Goal: Complete application form: Complete application form

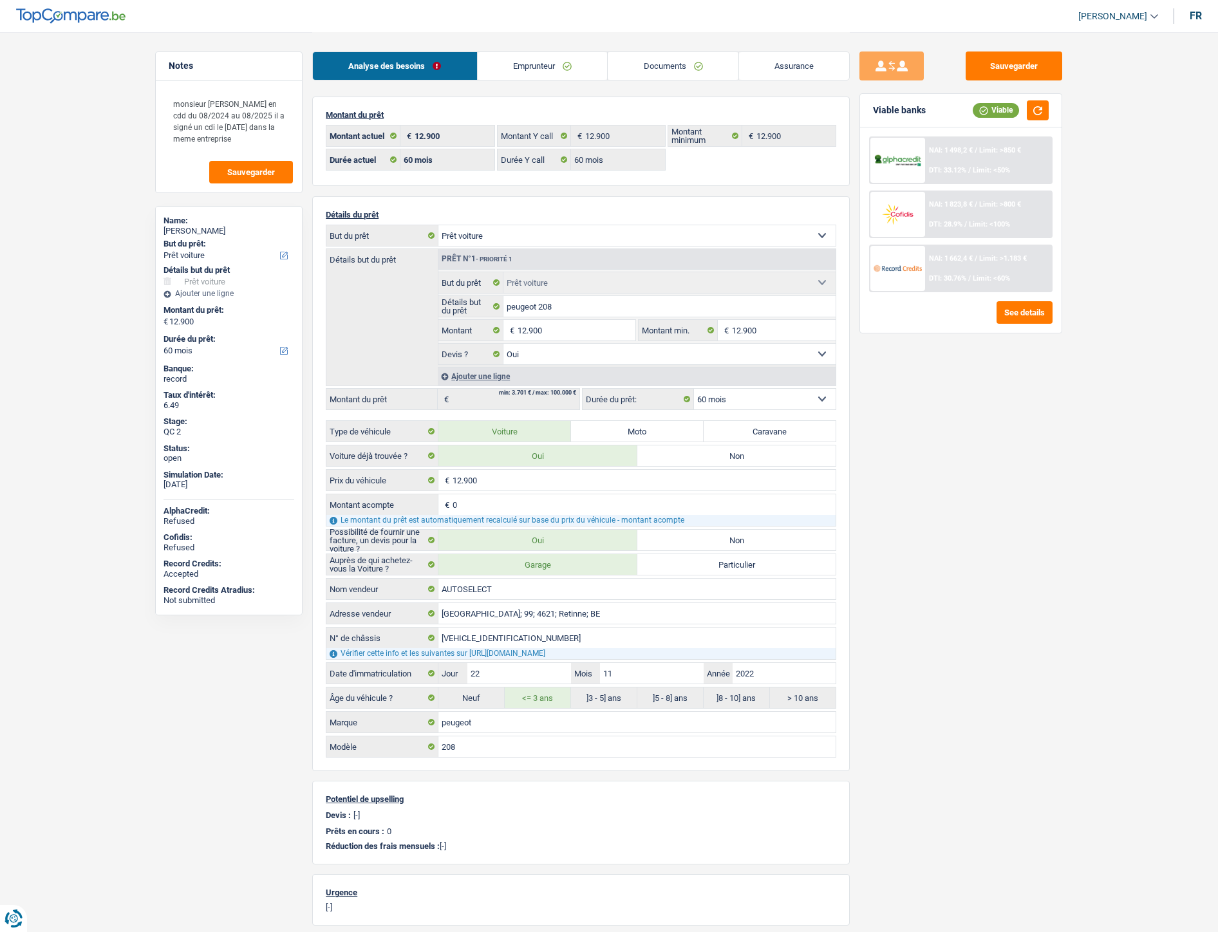
select select "car"
select select "60"
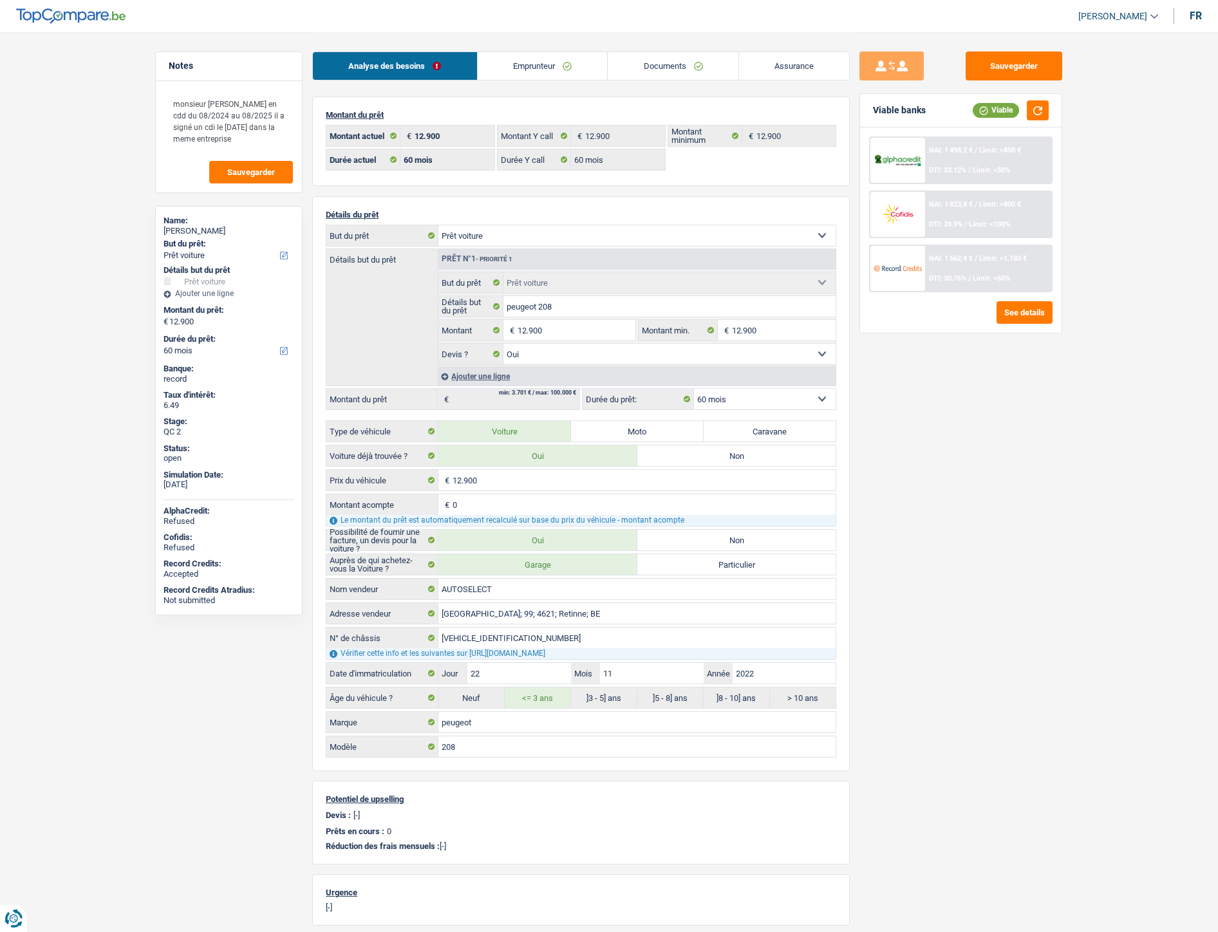
select select "car"
select select "yes"
select select "60"
click at [660, 61] on link "Documents" at bounding box center [672, 66] width 131 height 28
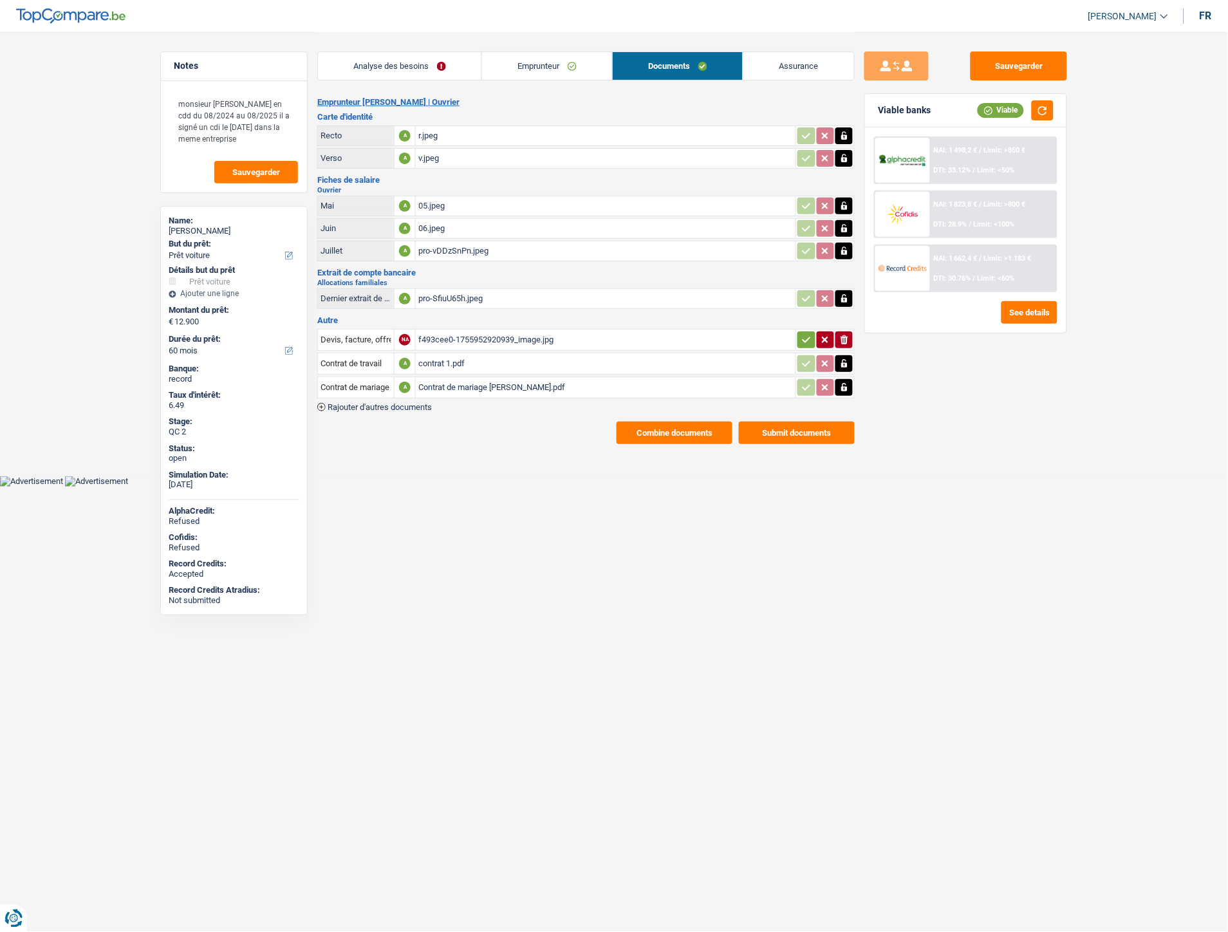
click at [407, 404] on span "Rajouter d'autres documents" at bounding box center [380, 407] width 104 height 8
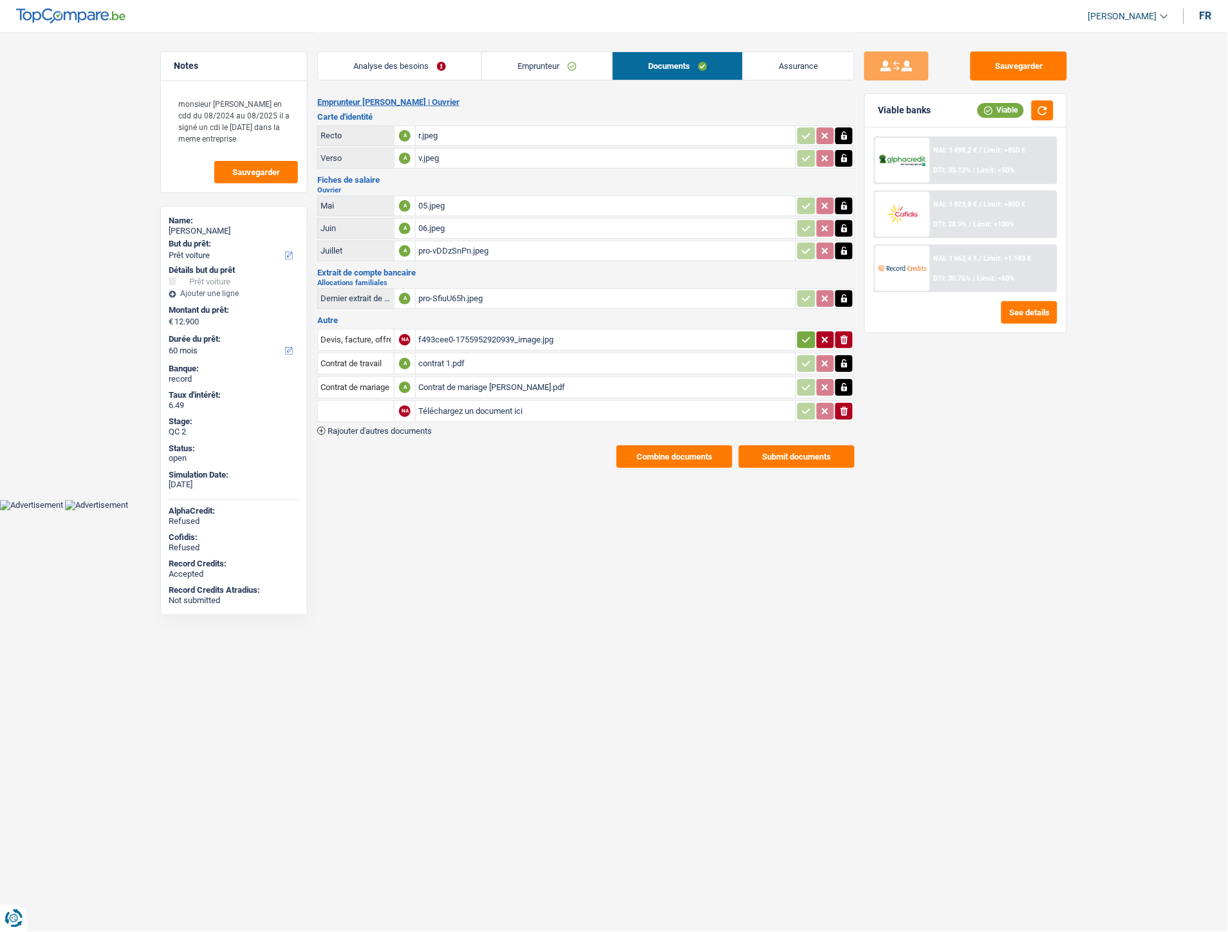
click at [461, 402] on input "Téléchargez un document ici" at bounding box center [605, 411] width 375 height 19
type input "C:\fakepath\Facture Seggio Daniel.jpg"
click at [360, 407] on input "text" at bounding box center [355, 411] width 71 height 21
click at [350, 429] on li "Devis, facture, offre, bon de commande" at bounding box center [402, 437] width 157 height 16
type input "Devis, facture, offre, bon de commande"
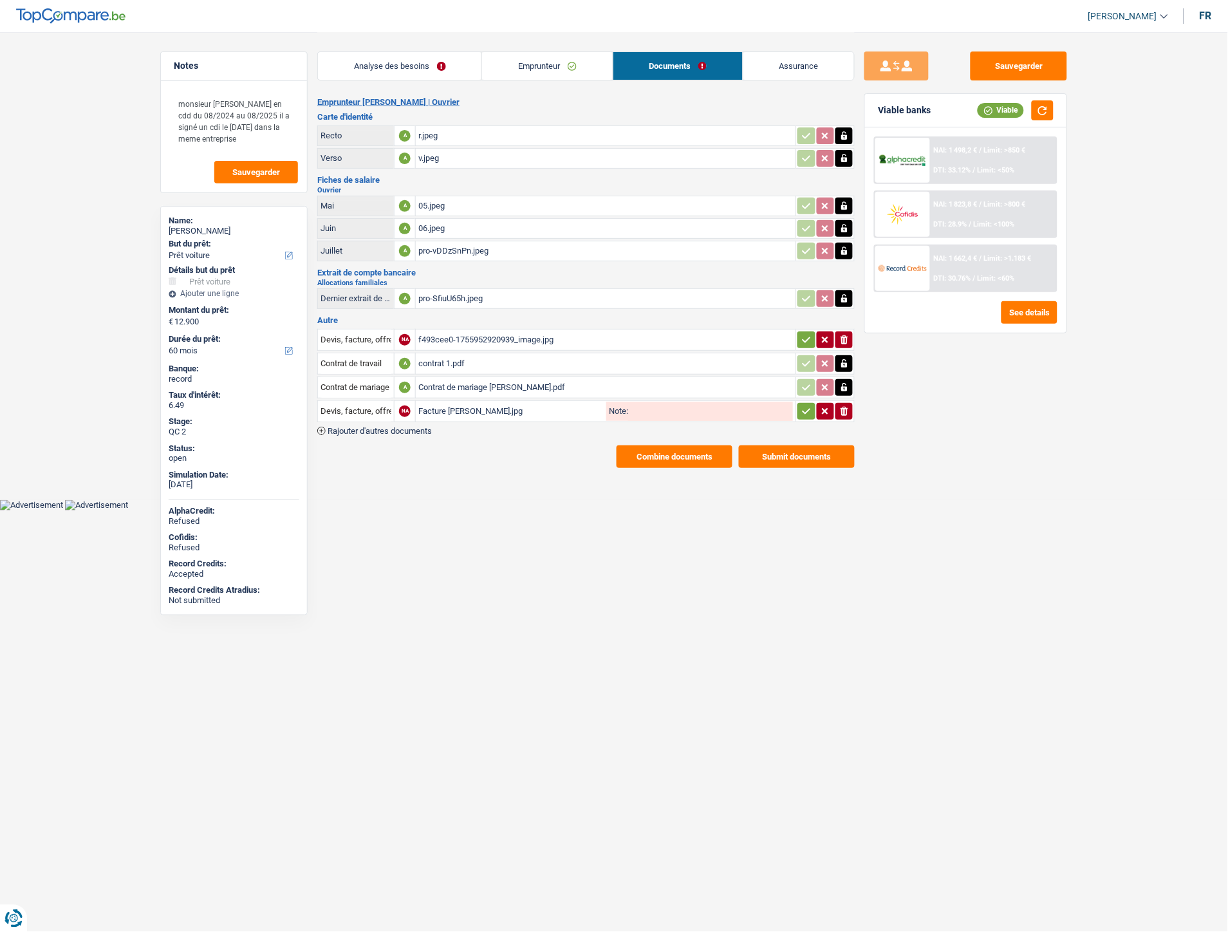
click at [801, 407] on icon "button" at bounding box center [806, 411] width 10 height 13
click at [1020, 57] on button "Sauvegarder" at bounding box center [1018, 65] width 97 height 29
click at [1037, 72] on button "Sauvegarder" at bounding box center [1018, 65] width 97 height 29
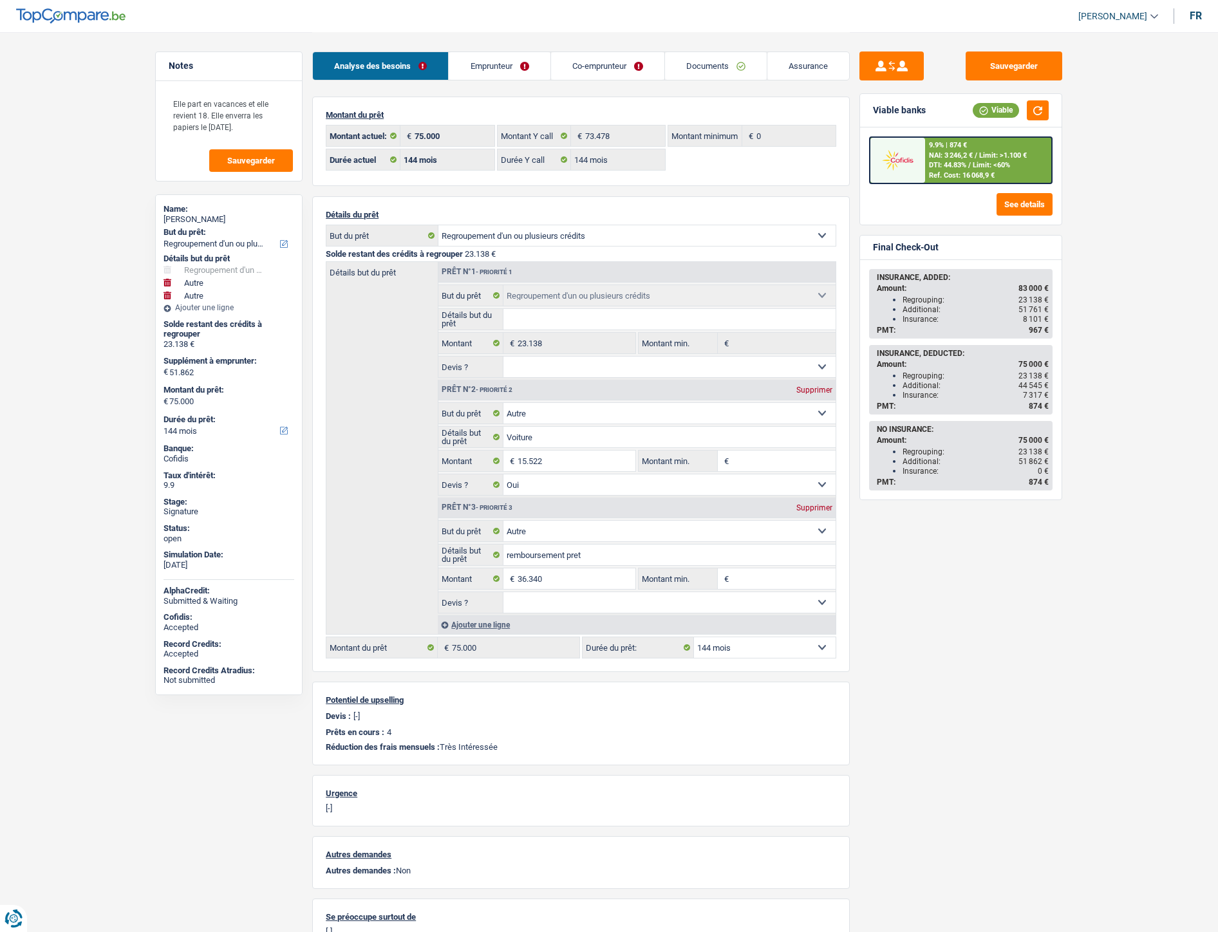
select select "refinancing"
select select "other"
select select "144"
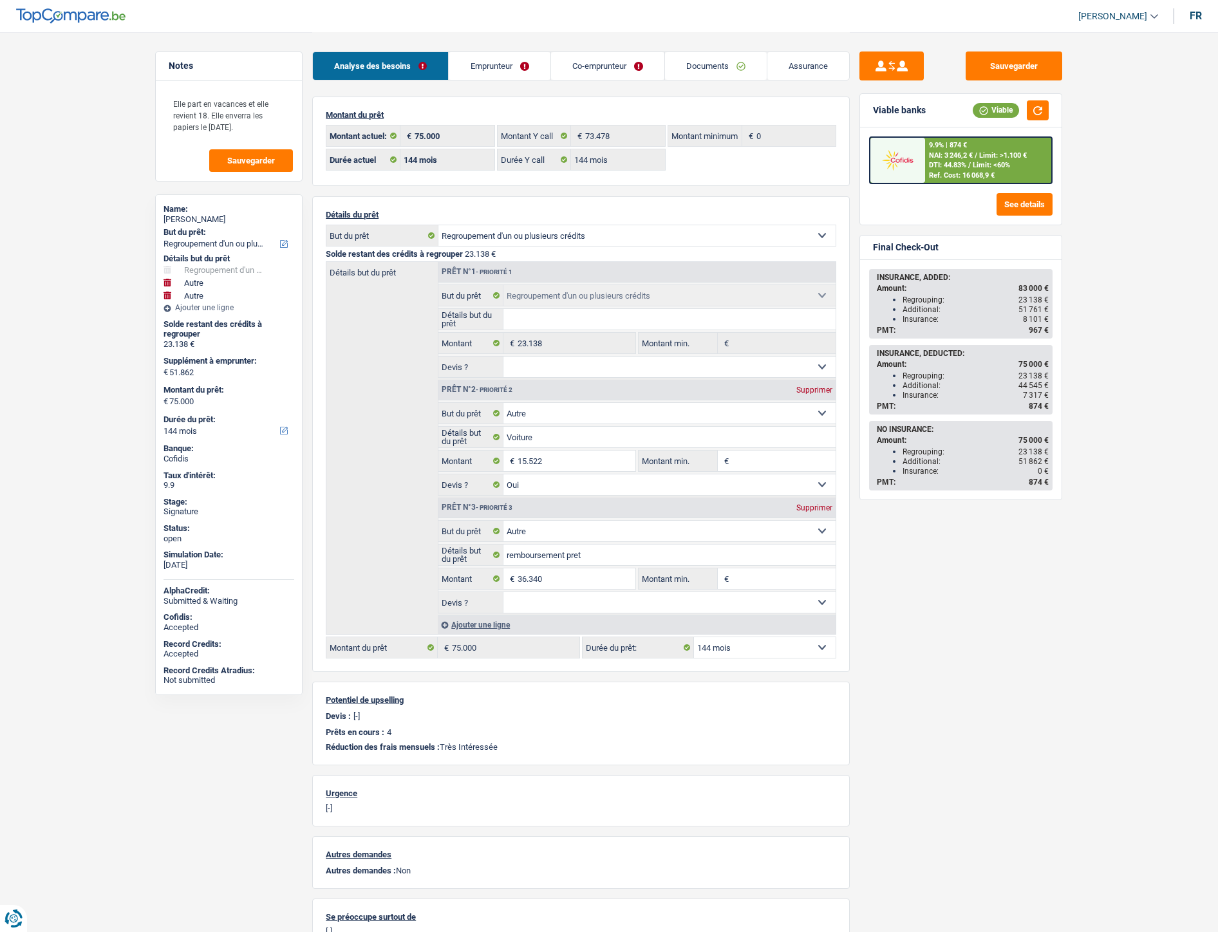
select select "144"
select select "refinancing"
select select "other"
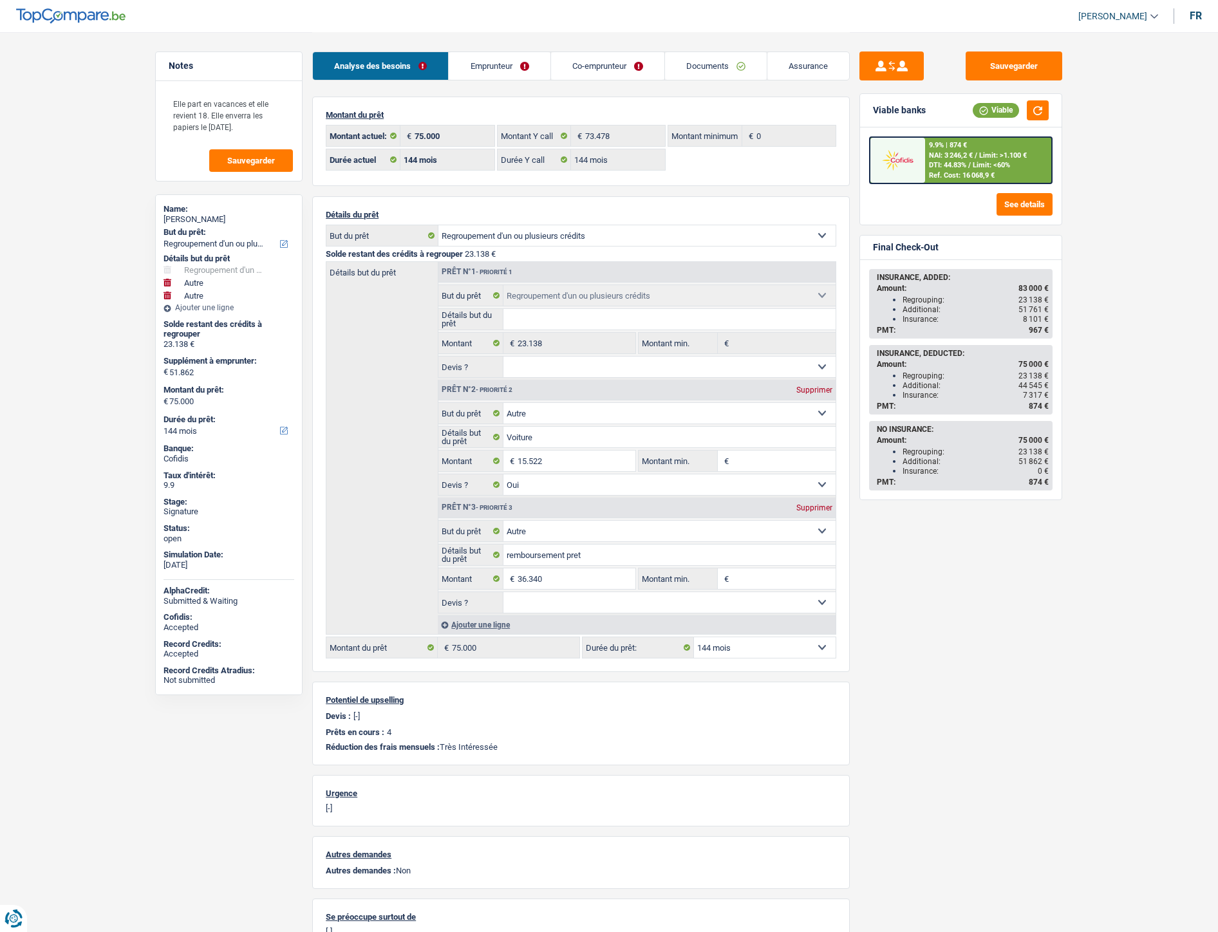
select select "yes"
select select "other"
select select "144"
drag, startPoint x: 503, startPoint y: 62, endPoint x: 560, endPoint y: 78, distance: 58.7
click at [503, 62] on link "Emprunteur" at bounding box center [499, 66] width 101 height 28
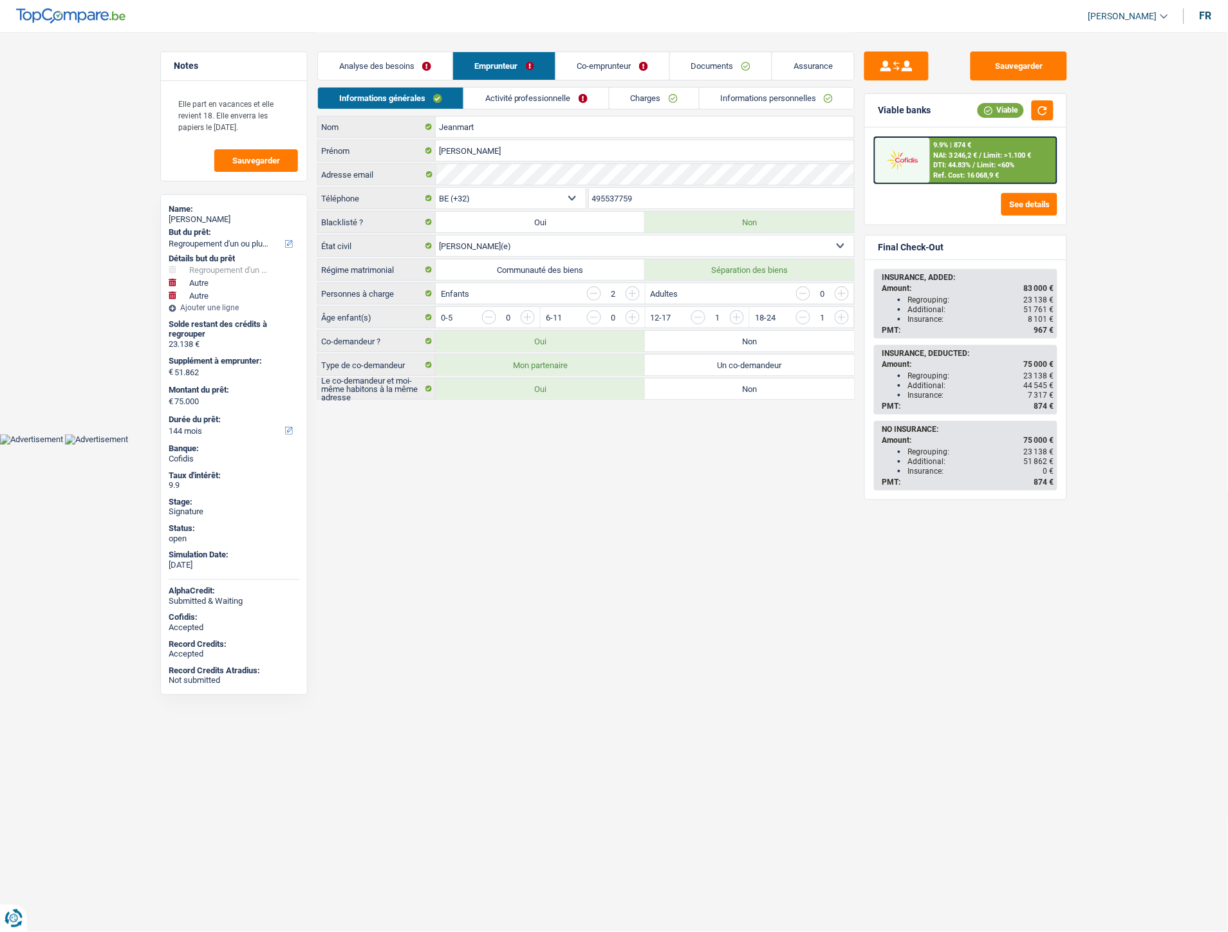
click at [773, 98] on link "Informations personnelles" at bounding box center [777, 98] width 155 height 21
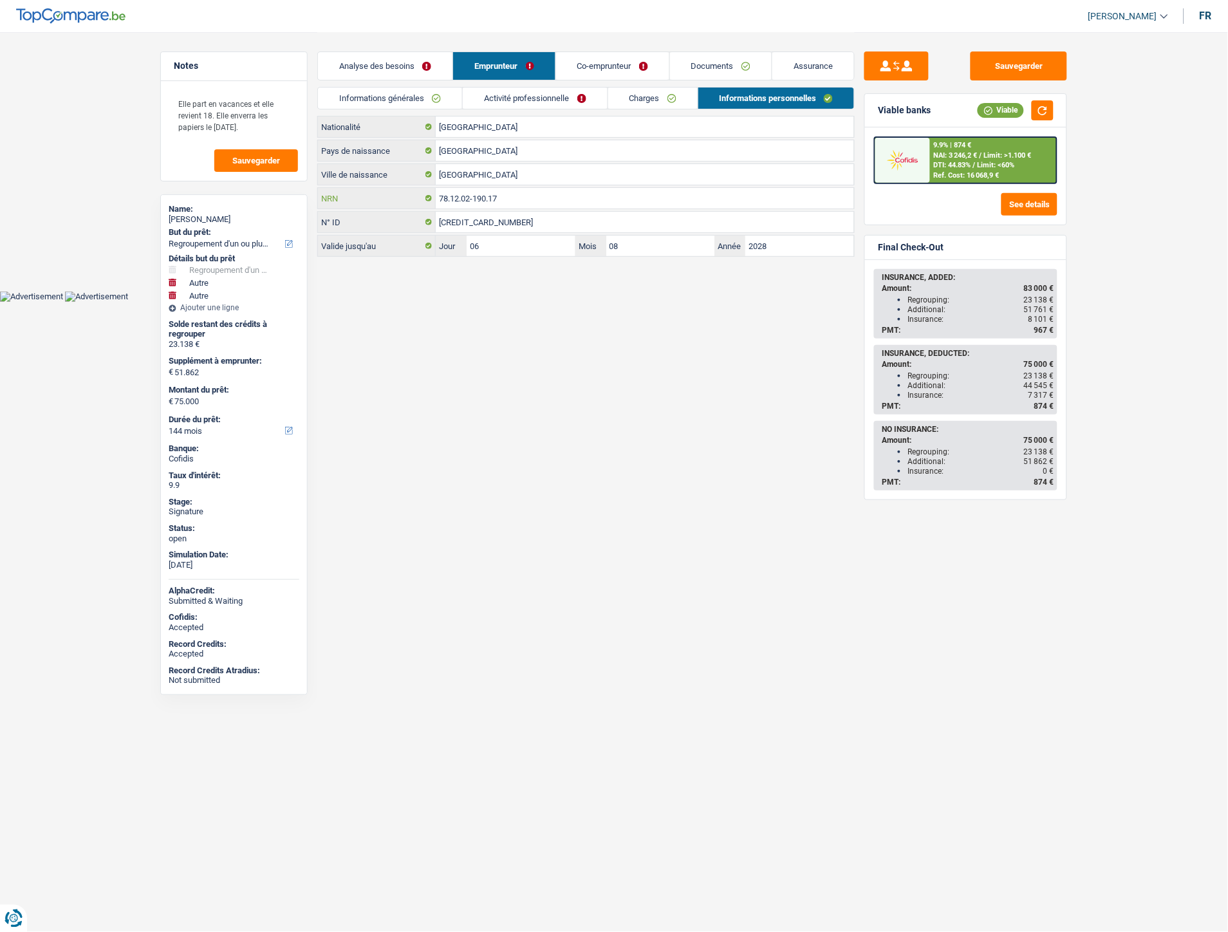
click at [492, 202] on input "78.12.02-190.17" at bounding box center [645, 198] width 418 height 21
drag, startPoint x: 530, startPoint y: 198, endPoint x: 427, endPoint y: 194, distance: 102.4
click at [427, 194] on div "78.12.02-190.17 NRN" at bounding box center [586, 198] width 536 height 21
click at [626, 65] on link "Co-emprunteur" at bounding box center [612, 66] width 113 height 28
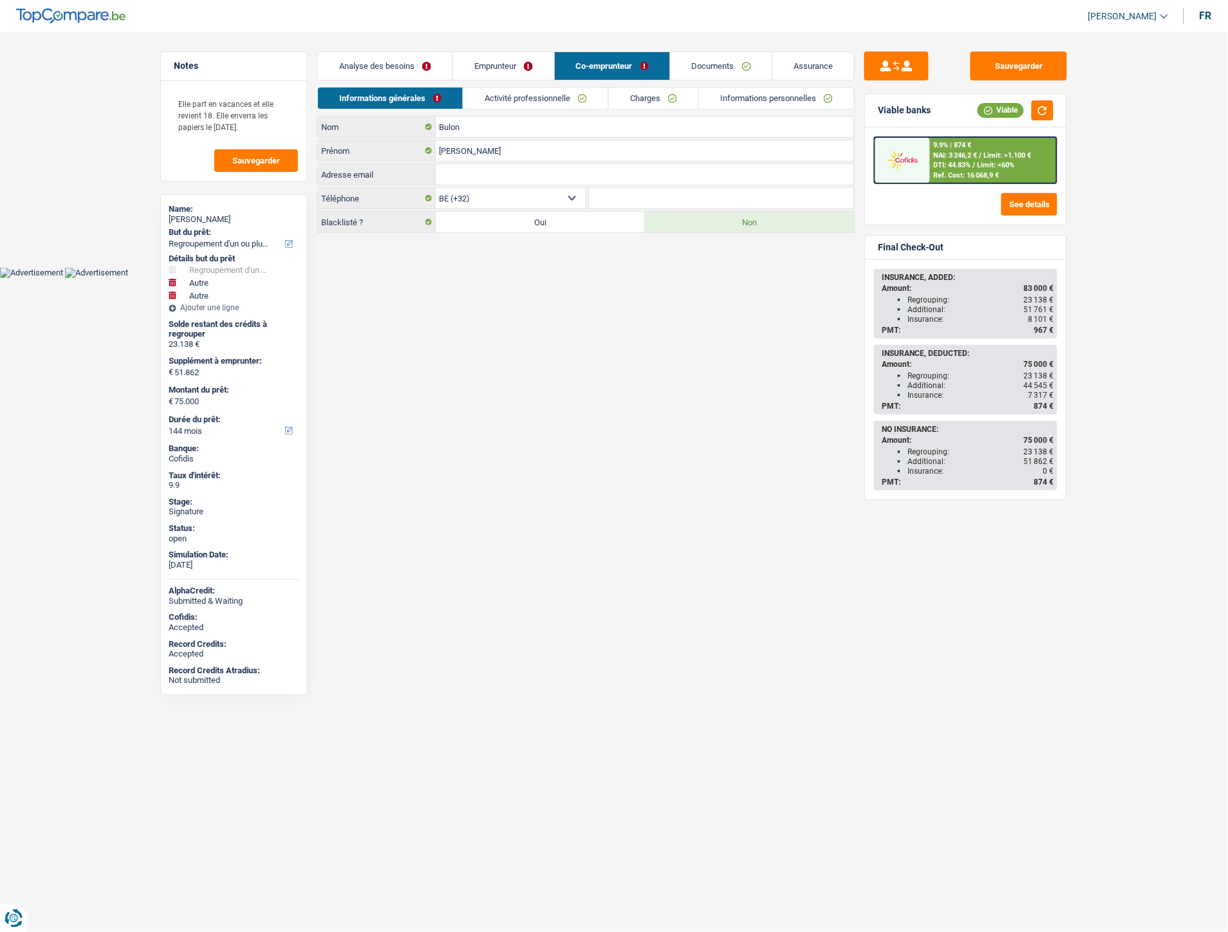
click at [725, 104] on link "Informations personnelles" at bounding box center [776, 98] width 155 height 21
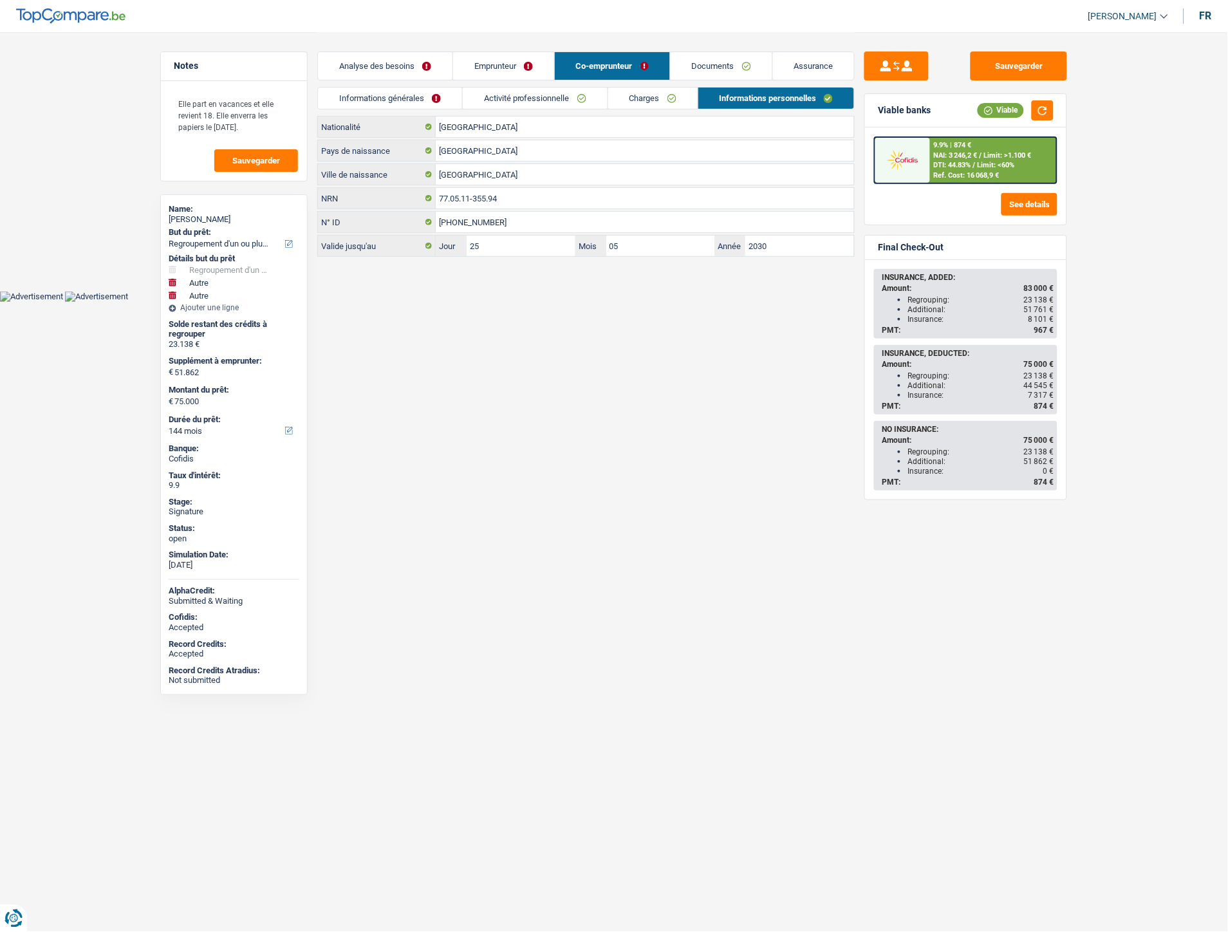
click at [503, 65] on link "Emprunteur" at bounding box center [503, 66] width 101 height 28
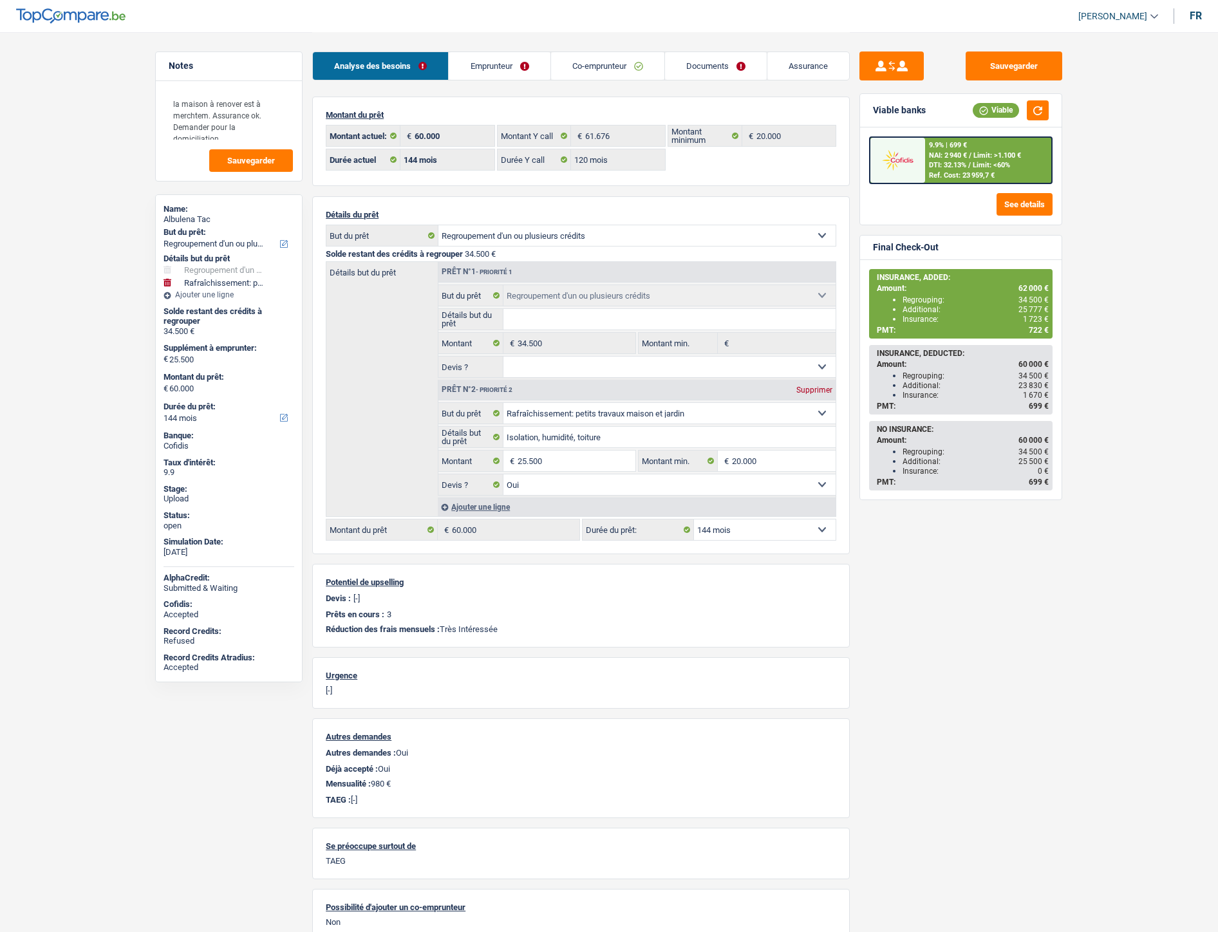
select select "refinancing"
select select "houseOrGarden"
select select "144"
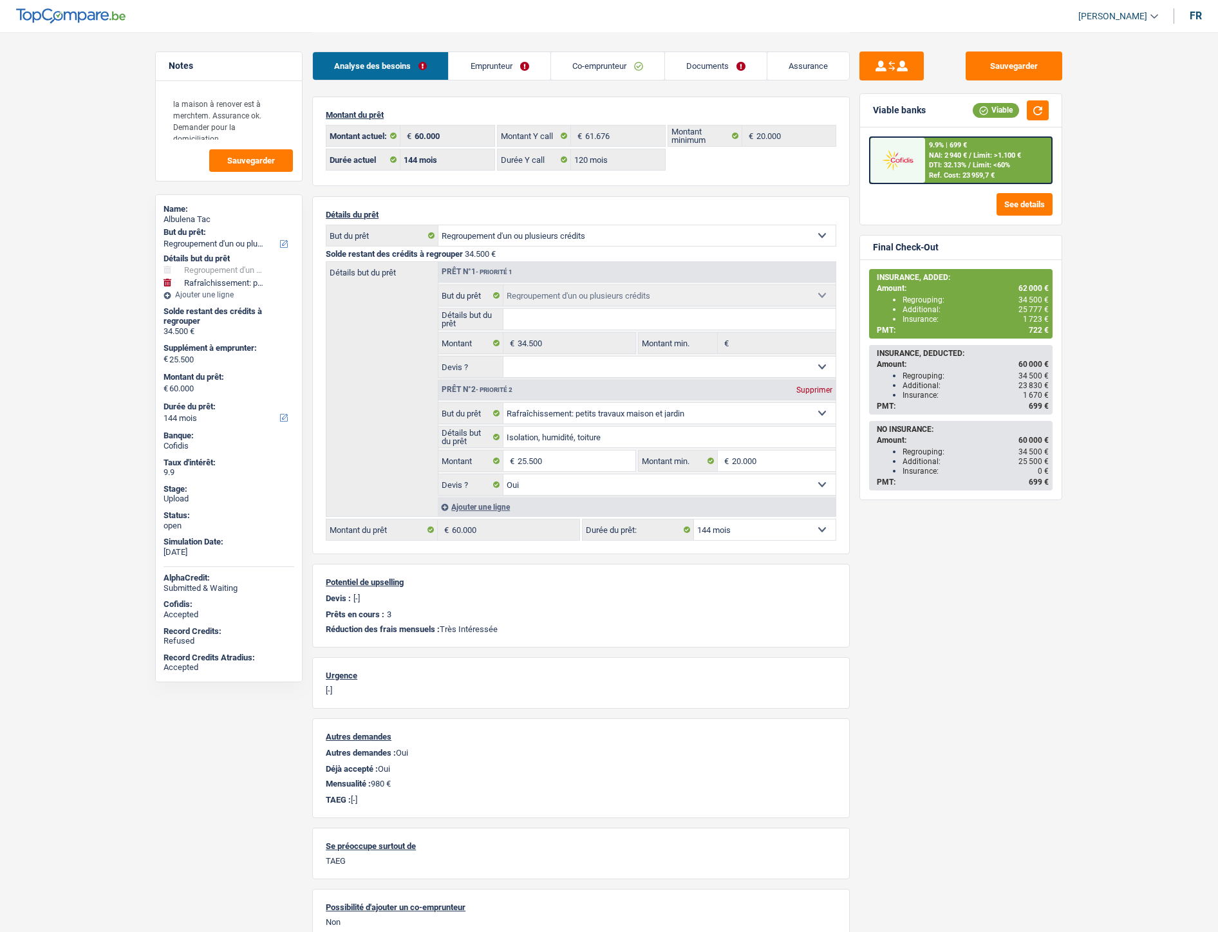
select select "120"
select select "refinancing"
select select "houseOrGarden"
select select "yes"
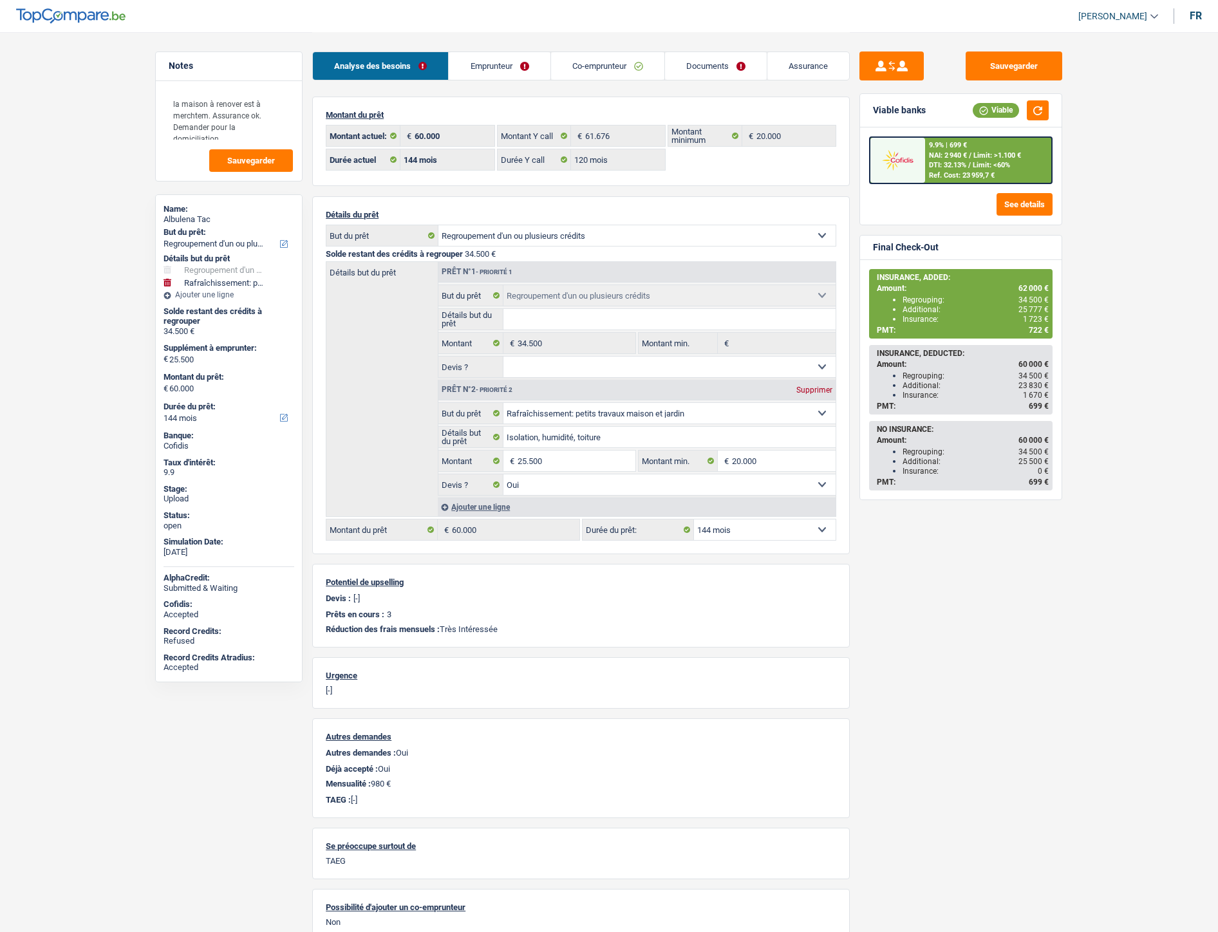
select select "144"
click at [703, 72] on link "Documents" at bounding box center [716, 66] width 102 height 28
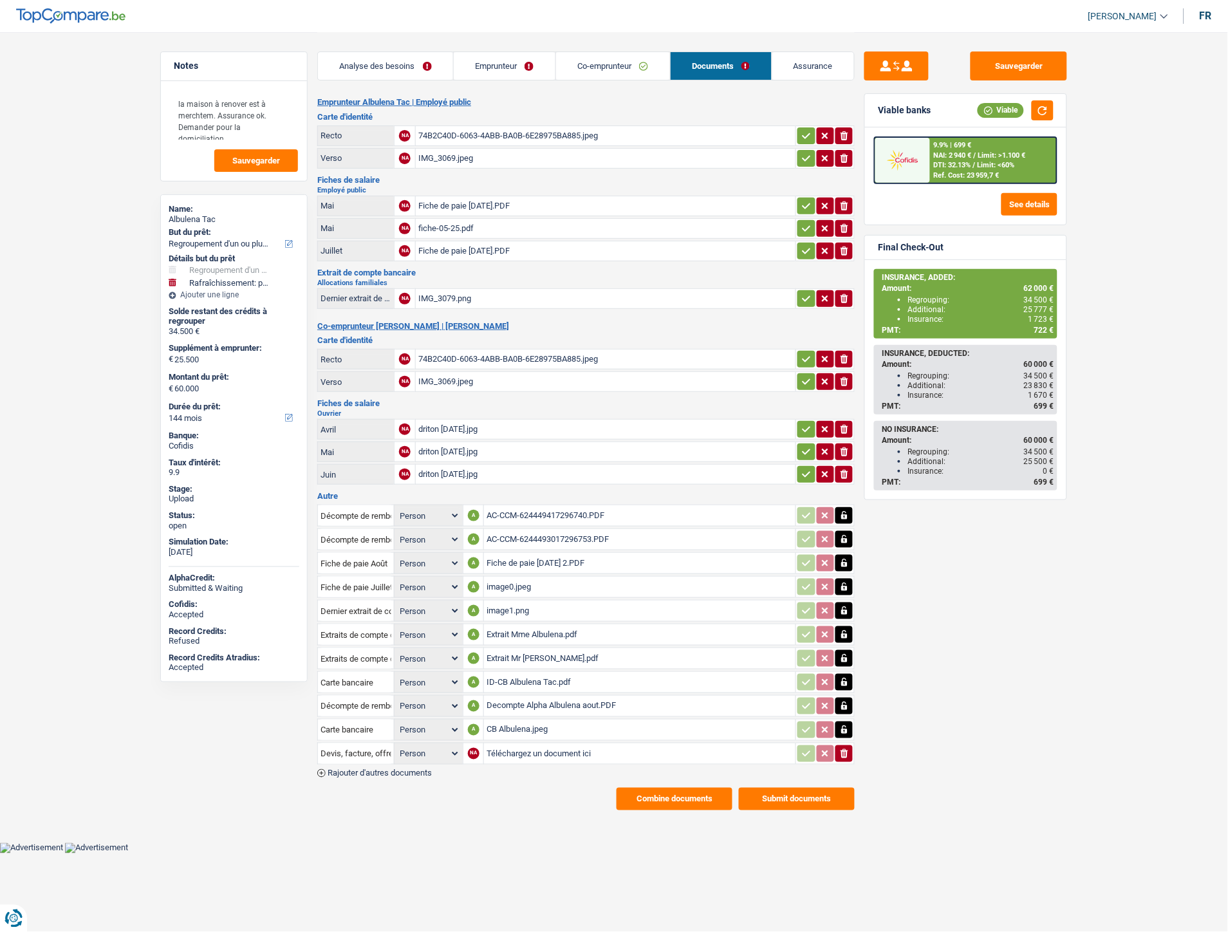
click at [511, 744] on input "Téléchargez un document ici" at bounding box center [640, 753] width 306 height 19
type input "C:\fakepath\Décompte Alpha Tac2.PDF"
click at [357, 743] on input "Devis, facture, offre, bon de commande" at bounding box center [355, 753] width 71 height 21
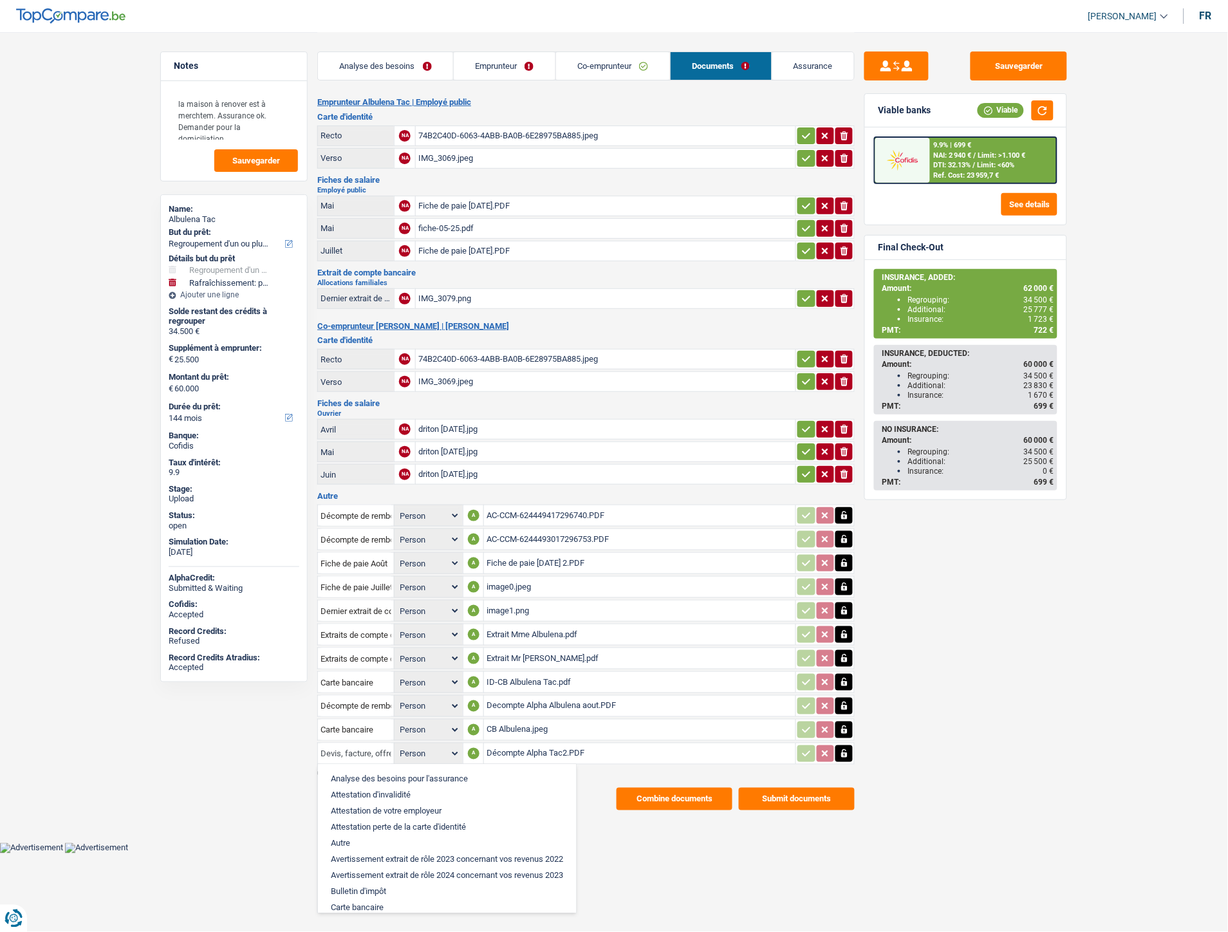
click at [357, 743] on input "Devis, facture, offre, bon de commande" at bounding box center [355, 753] width 71 height 21
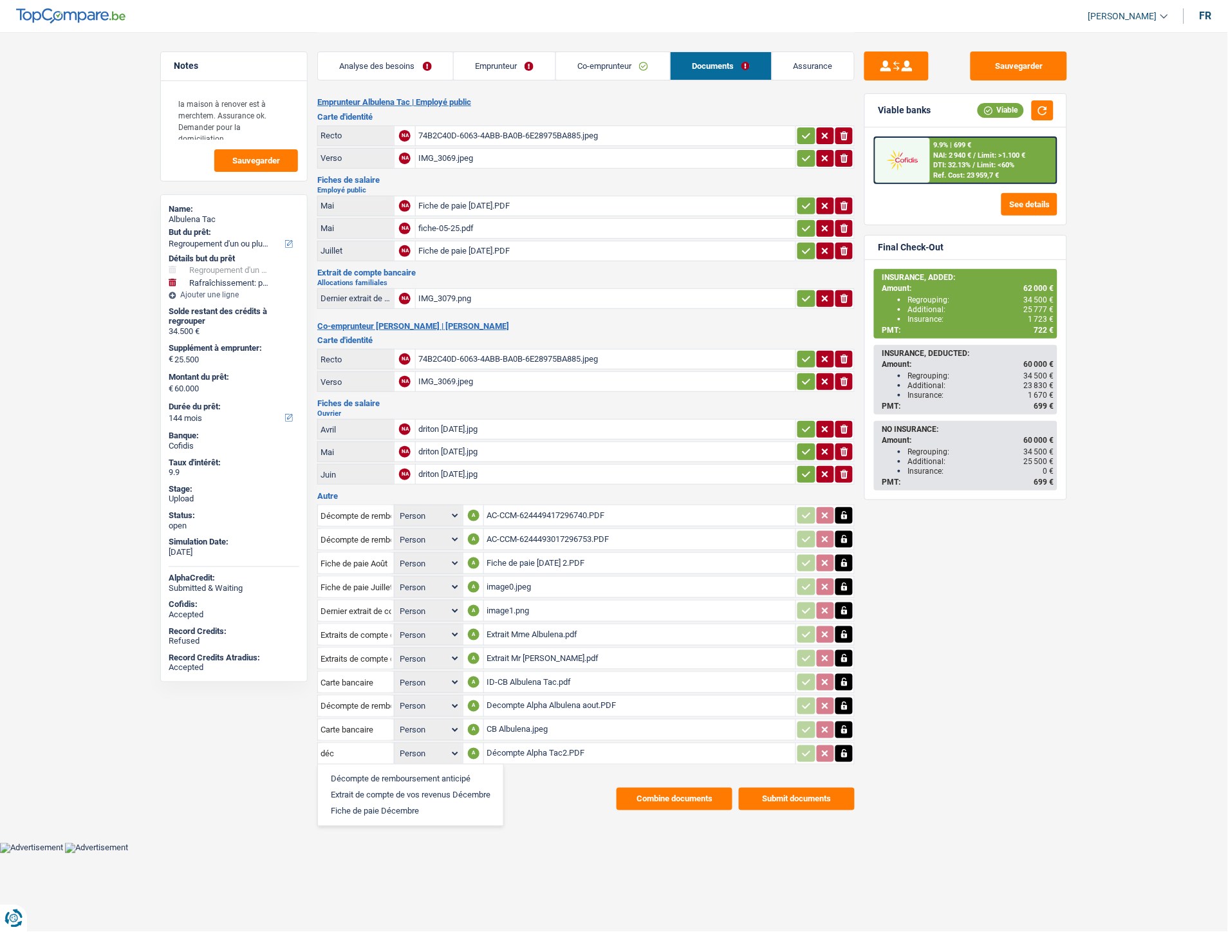
click at [373, 771] on li "Décompte de remboursement anticipé" at bounding box center [410, 779] width 172 height 16
type input "Décompte de remboursement anticipé"
click at [1004, 72] on button "Sauvegarder" at bounding box center [1018, 65] width 97 height 29
click at [541, 696] on div "Decompte Alpha Albulena aout.PDF" at bounding box center [640, 705] width 306 height 19
click at [1023, 62] on button "Sauvegarder" at bounding box center [1018, 65] width 97 height 29
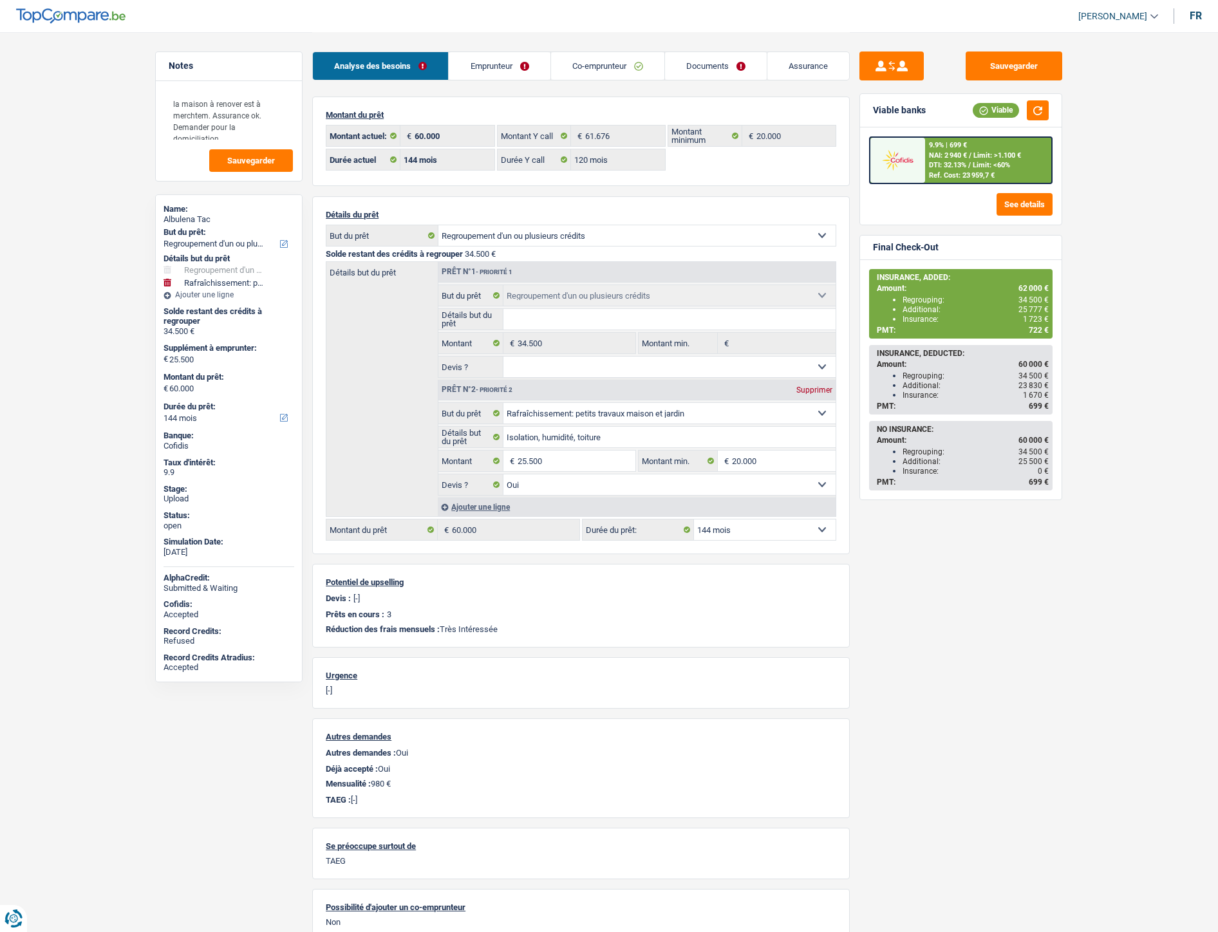
select select "refinancing"
select select "houseOrGarden"
select select "144"
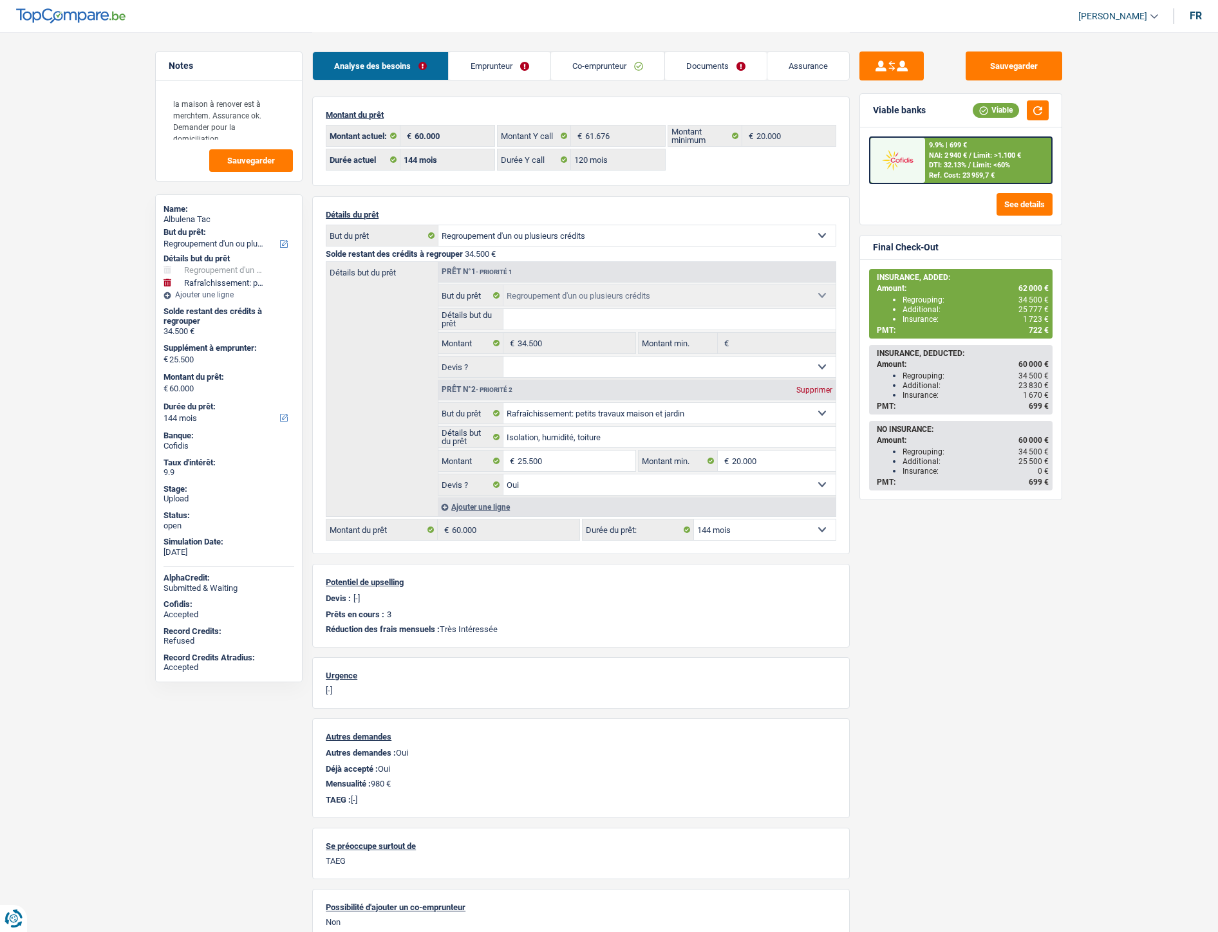
select select "120"
select select "refinancing"
select select "houseOrGarden"
select select "yes"
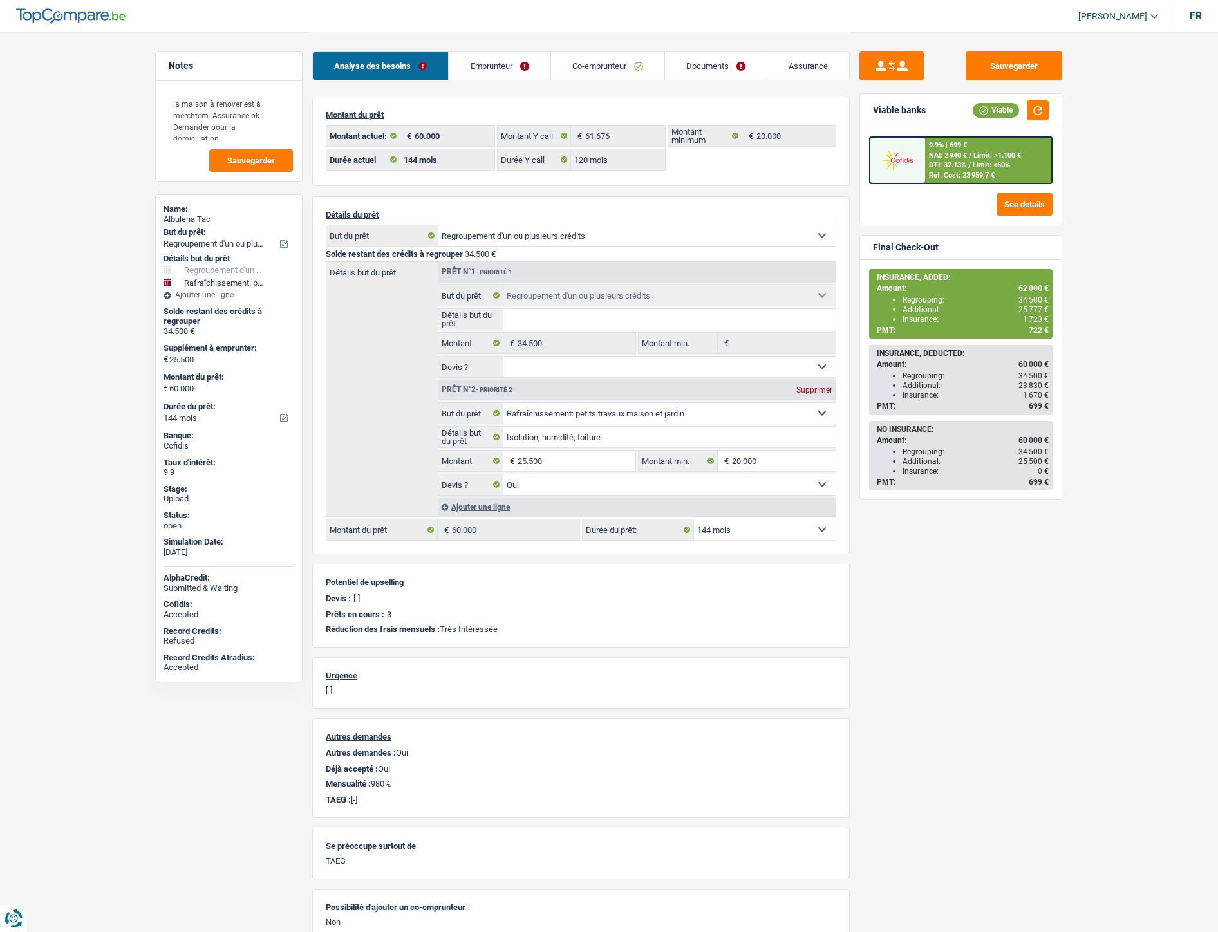
select select "144"
click at [716, 62] on link "Documents" at bounding box center [716, 66] width 102 height 28
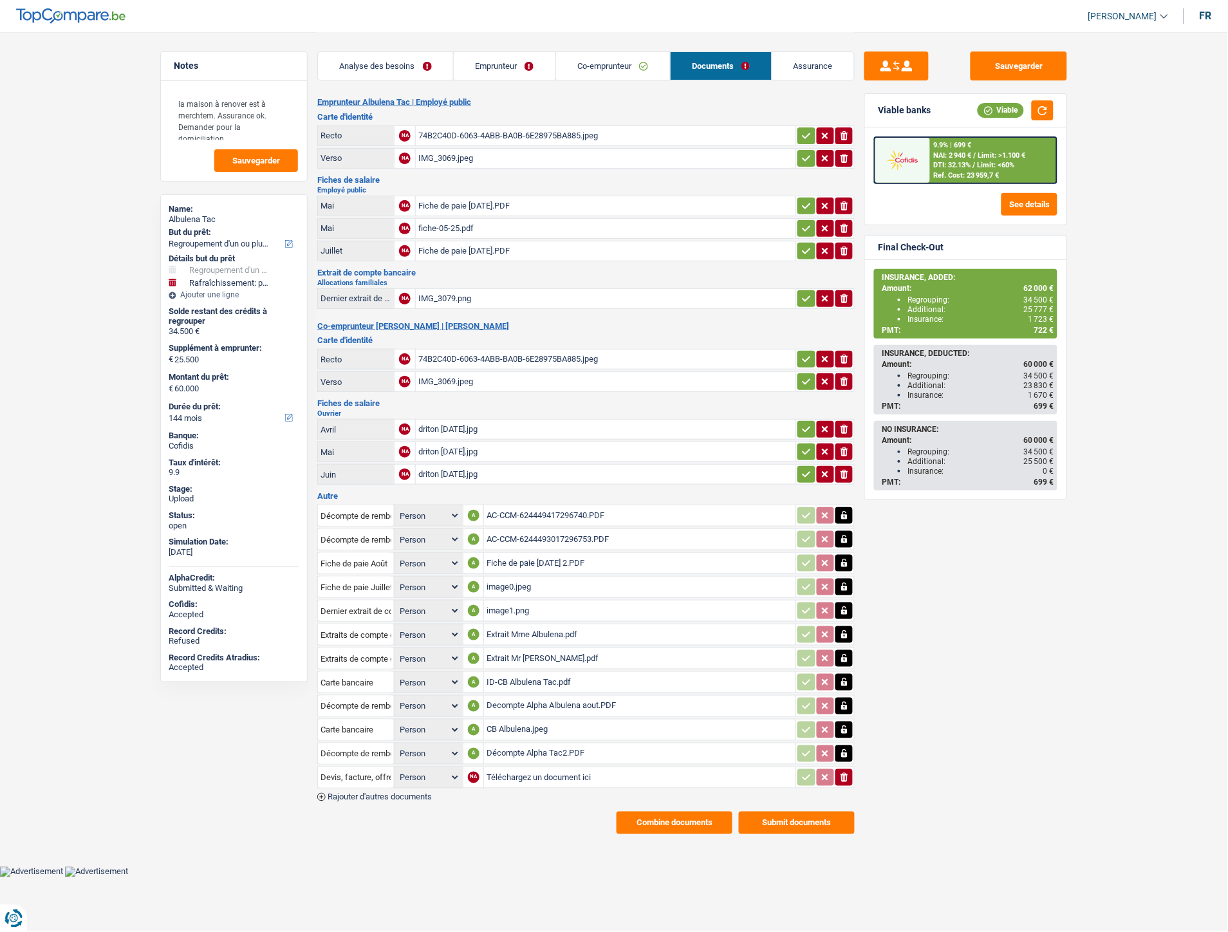
click at [522, 720] on div "CB Albulena.jpeg" at bounding box center [640, 729] width 306 height 19
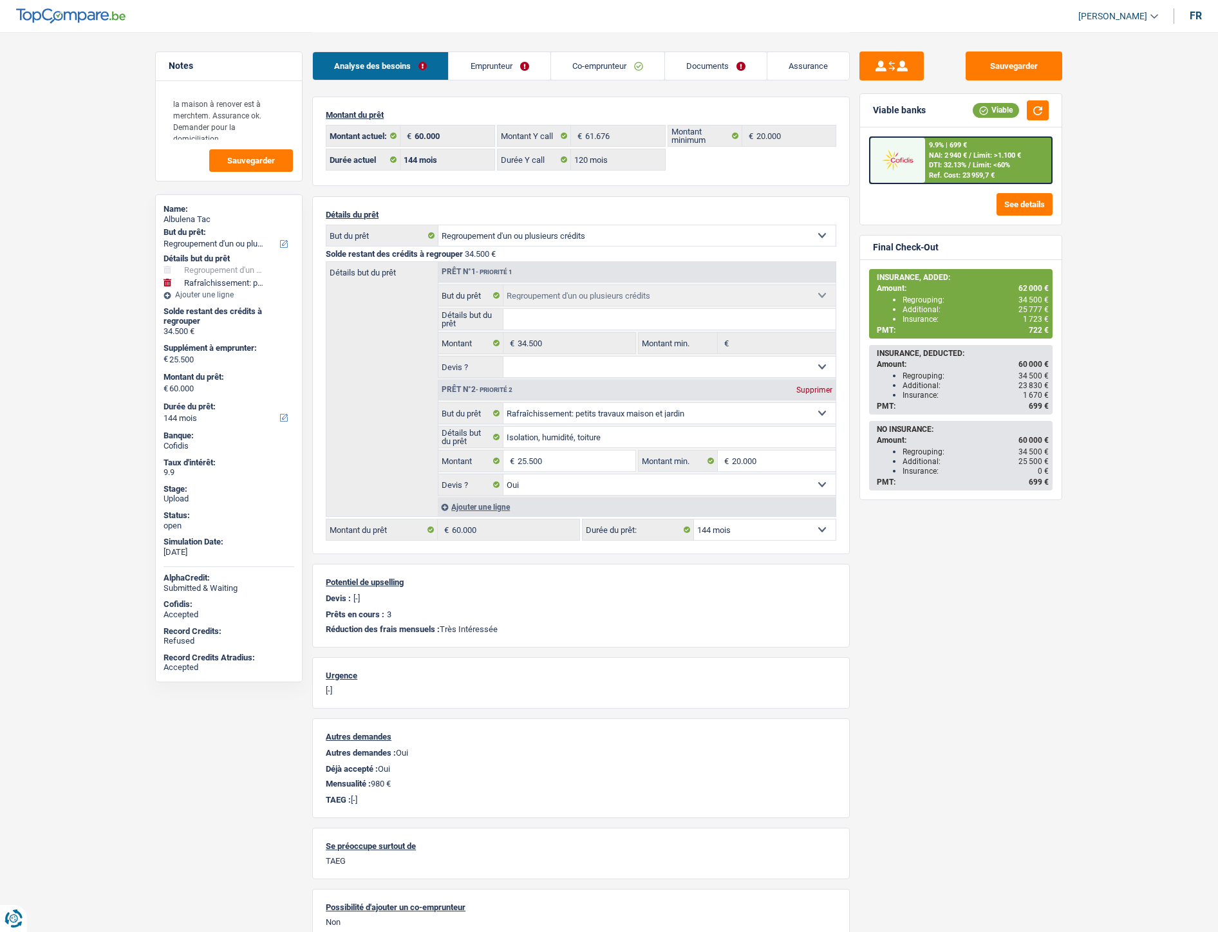
select select "refinancing"
select select "houseOrGarden"
select select "144"
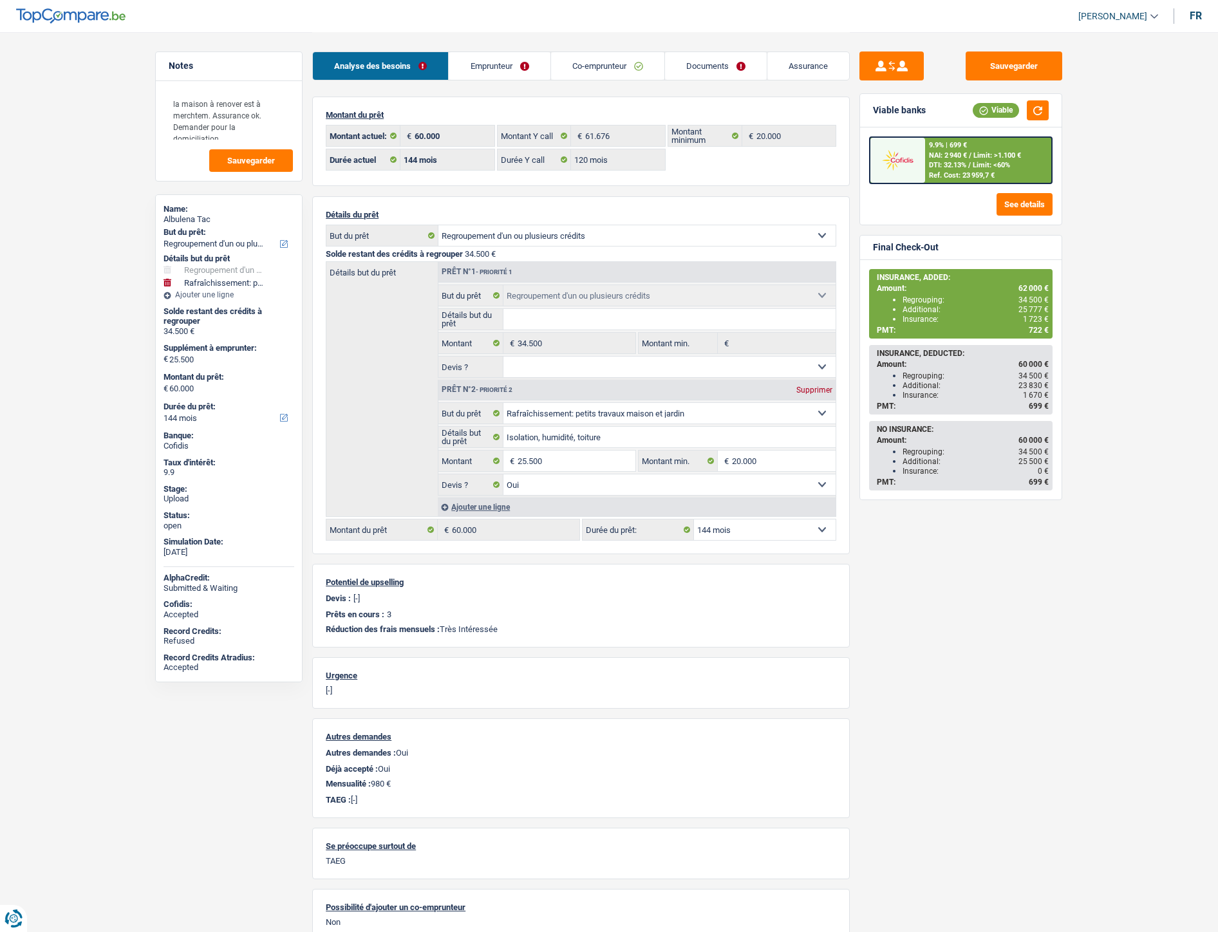
select select "120"
select select "refinancing"
select select "houseOrGarden"
select select "yes"
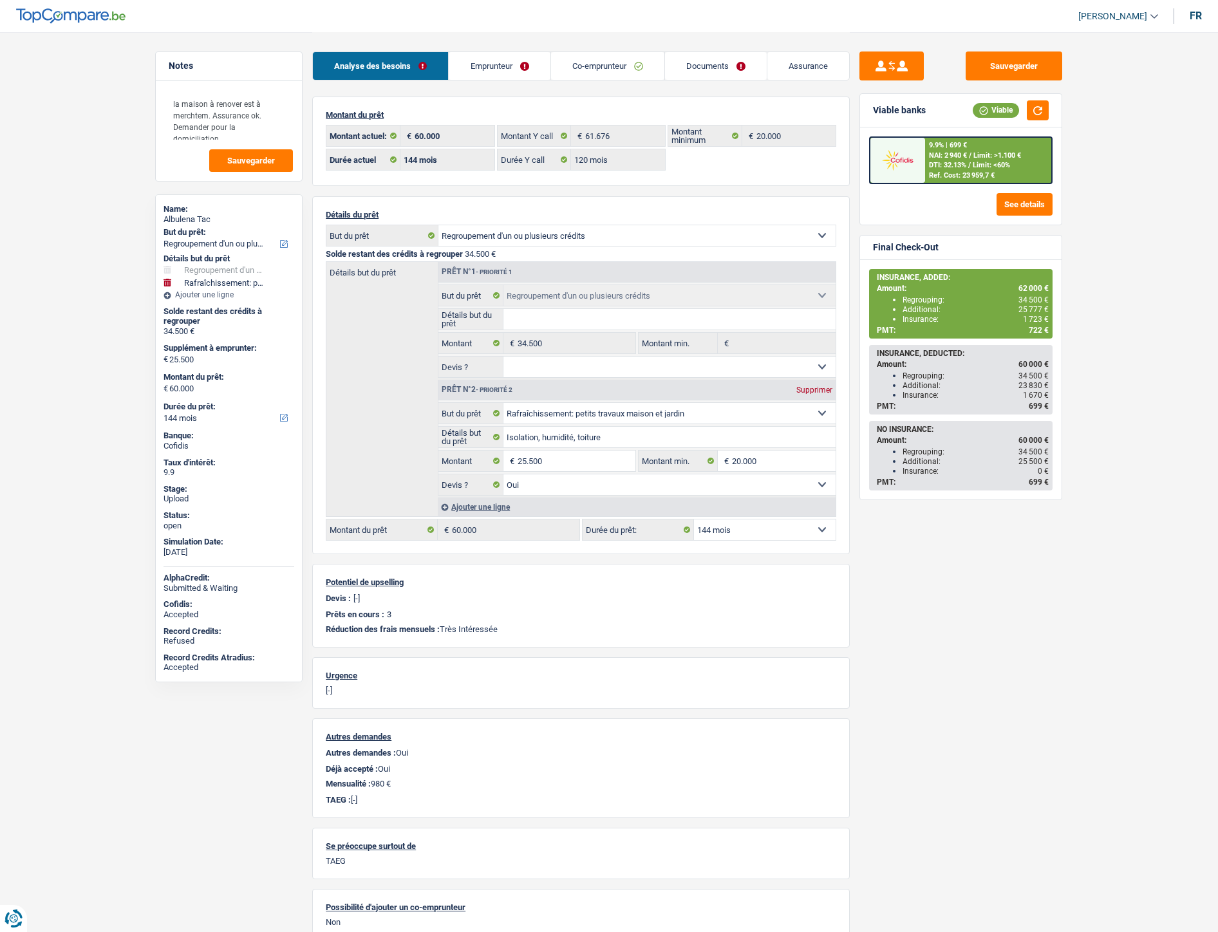
select select "144"
select select "refinancing"
select select "houseOrGarden"
select select "144"
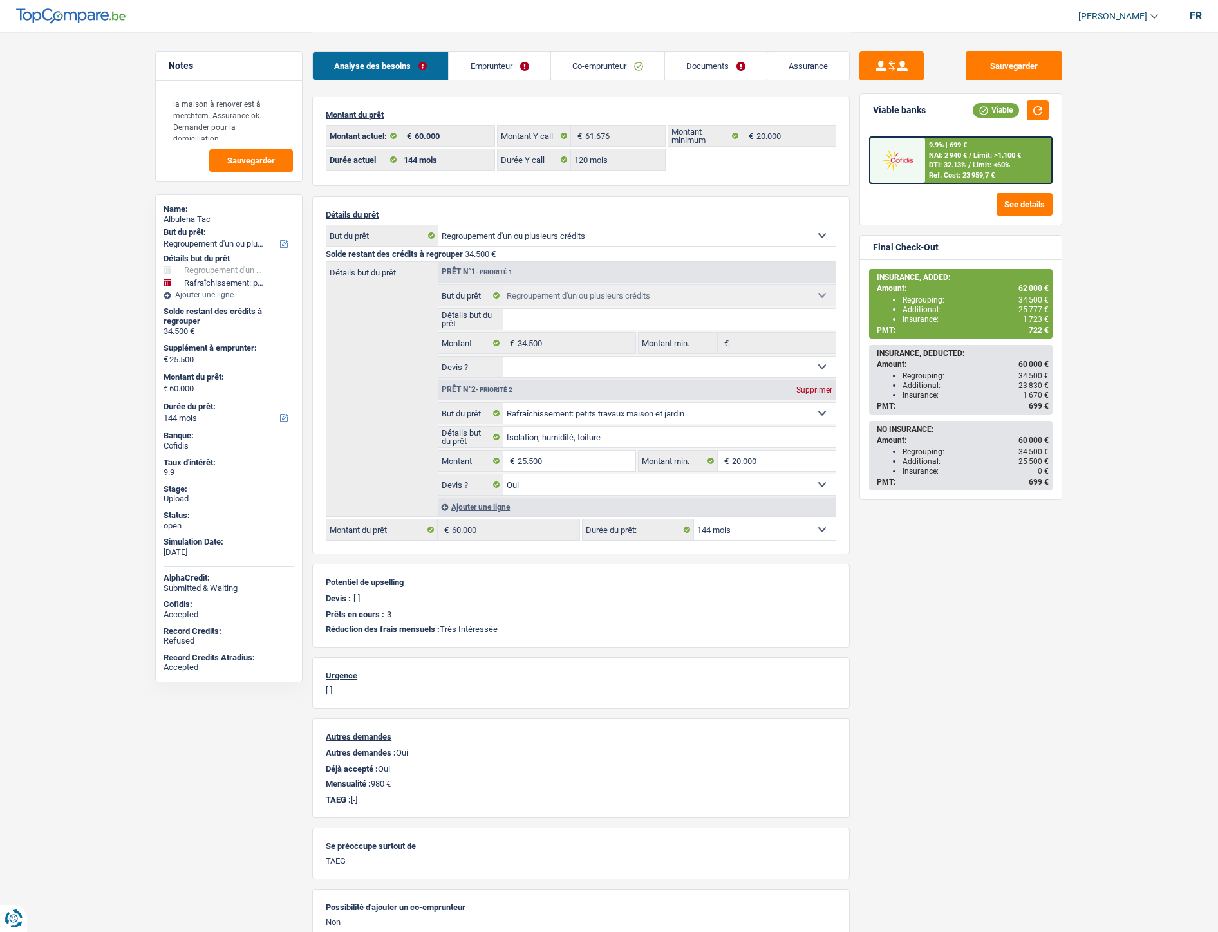
select select "144"
select select "120"
select select "refinancing"
select select "houseOrGarden"
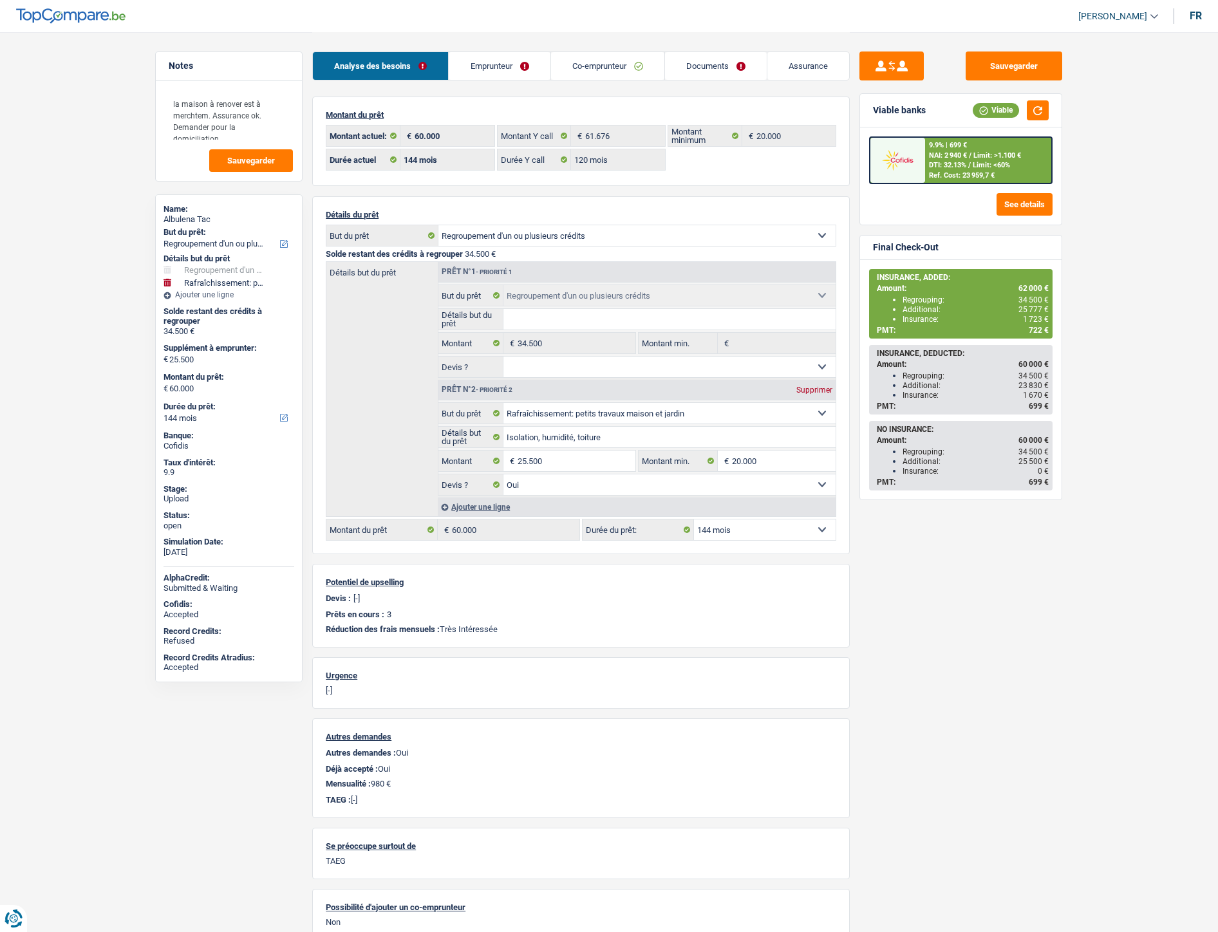
select select "yes"
select select "144"
select select "refinancing"
select select "houseOrGarden"
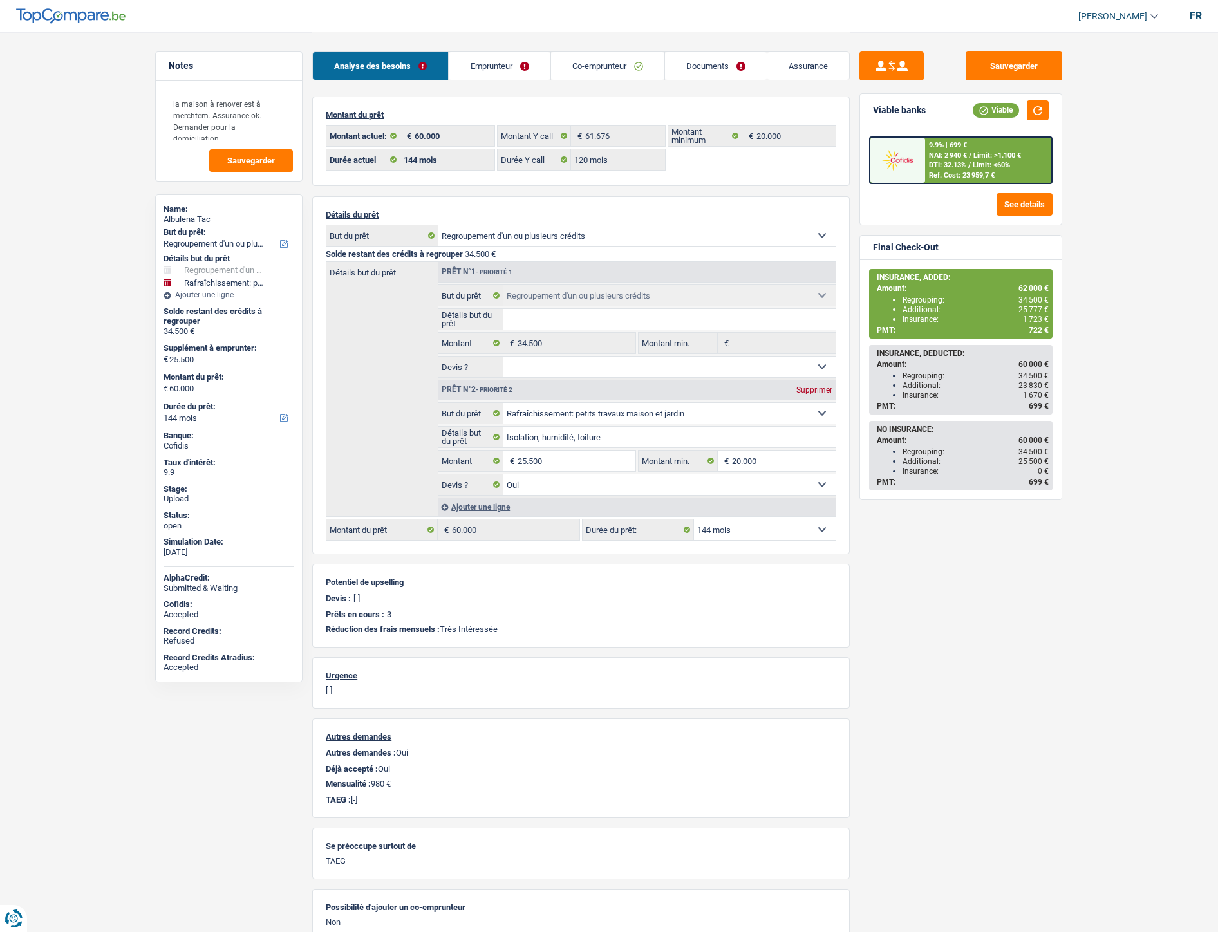
select select "144"
select select "120"
select select "refinancing"
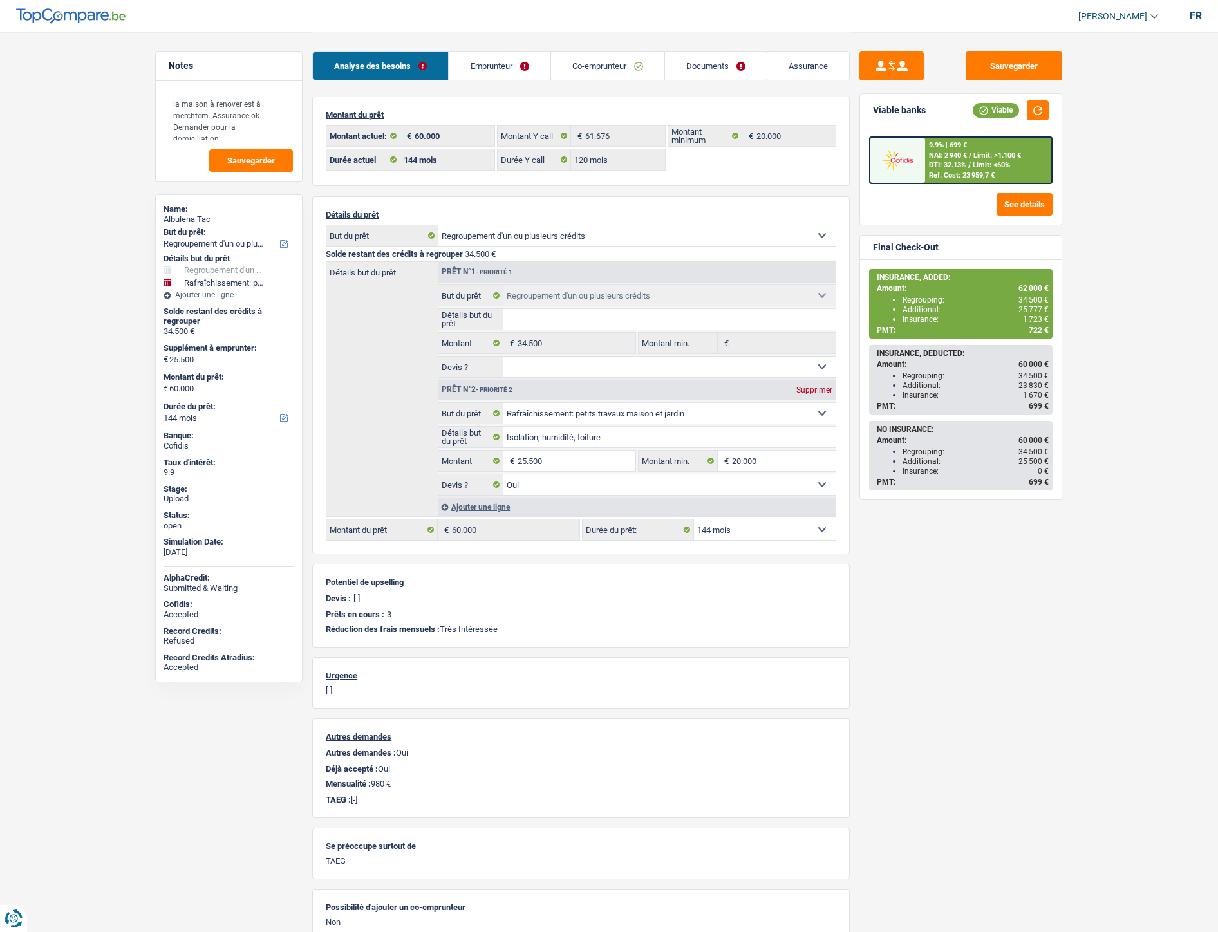
select select "houseOrGarden"
select select "yes"
select select "144"
select select "32"
select select "married"
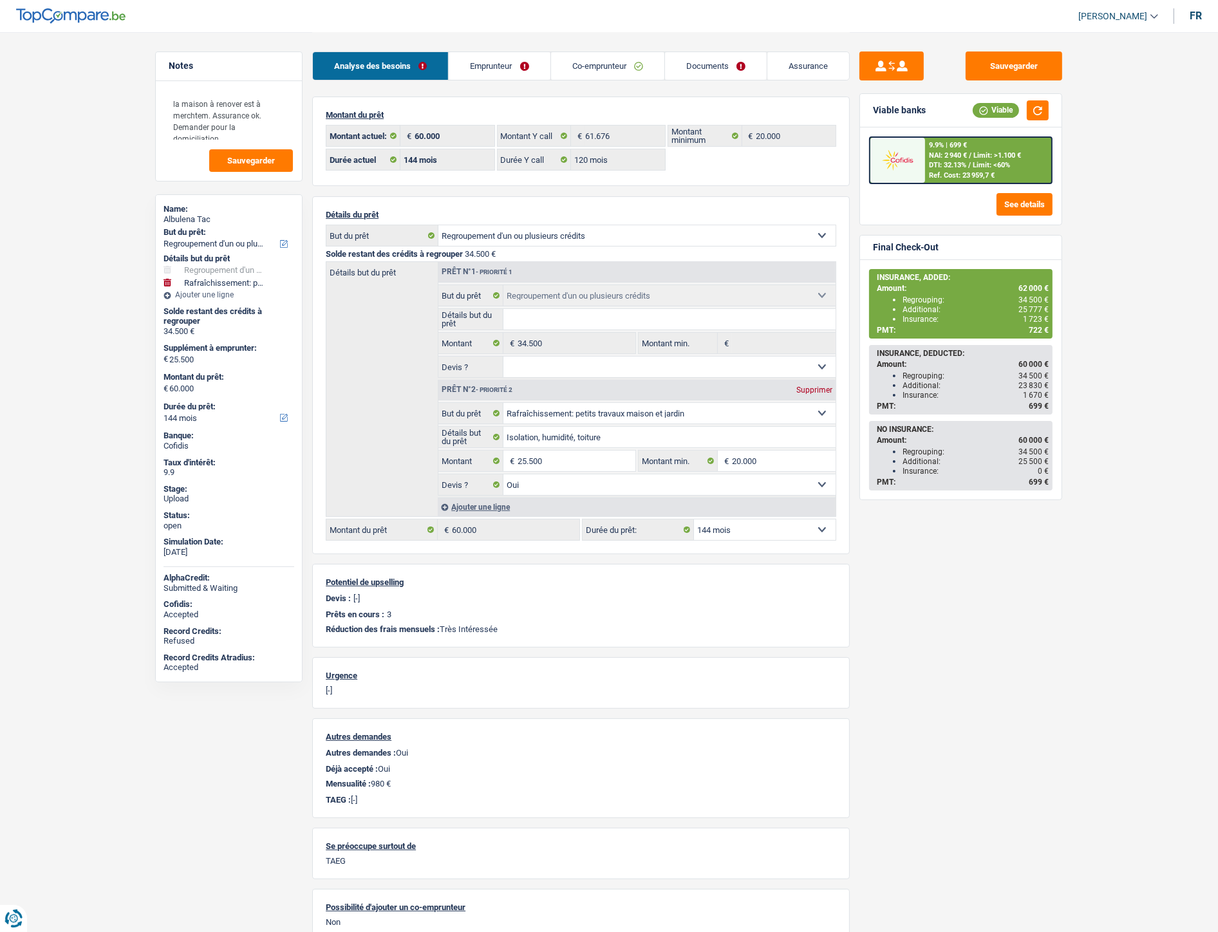
click at [700, 71] on link "Documents" at bounding box center [716, 66] width 102 height 28
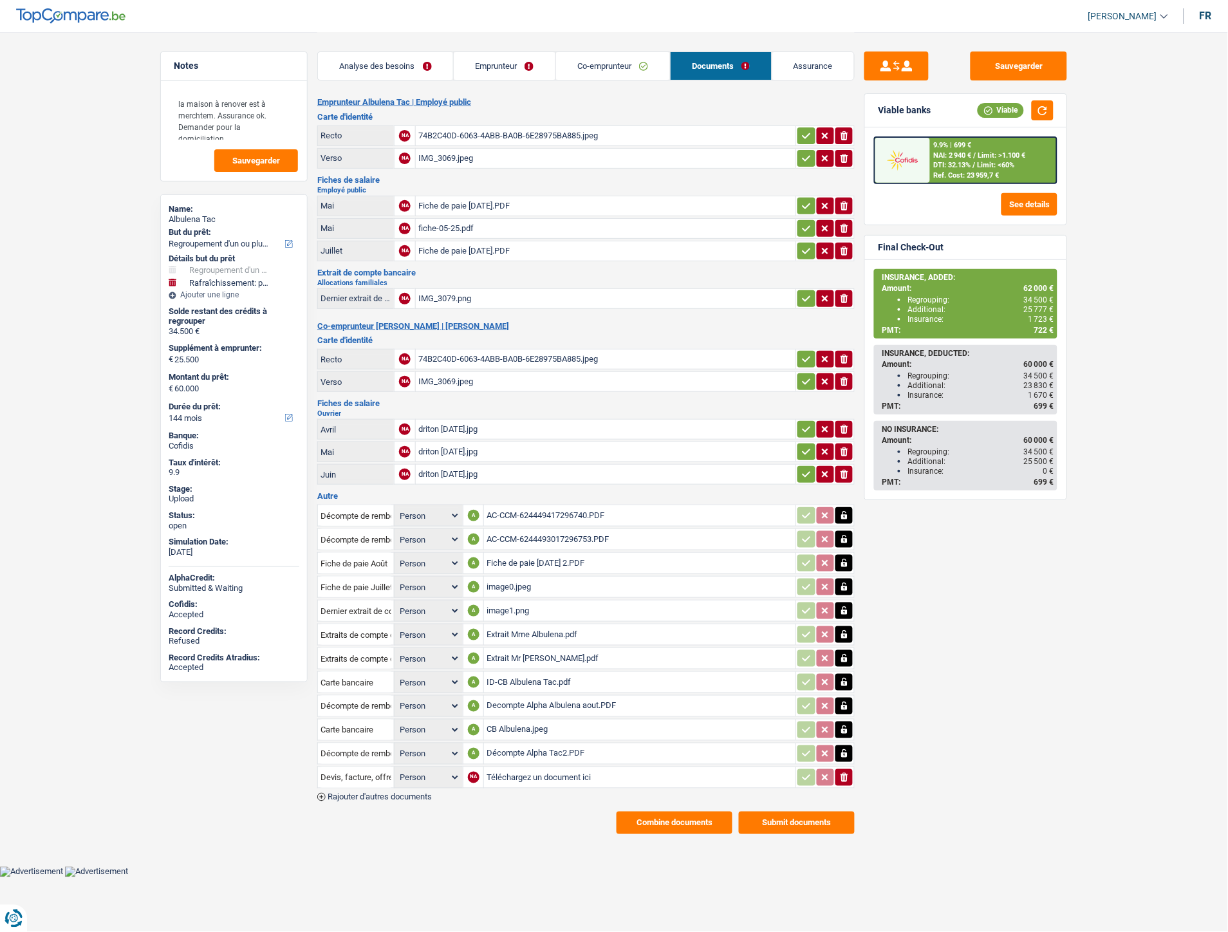
click at [591, 71] on link "Co-emprunteur" at bounding box center [613, 66] width 114 height 28
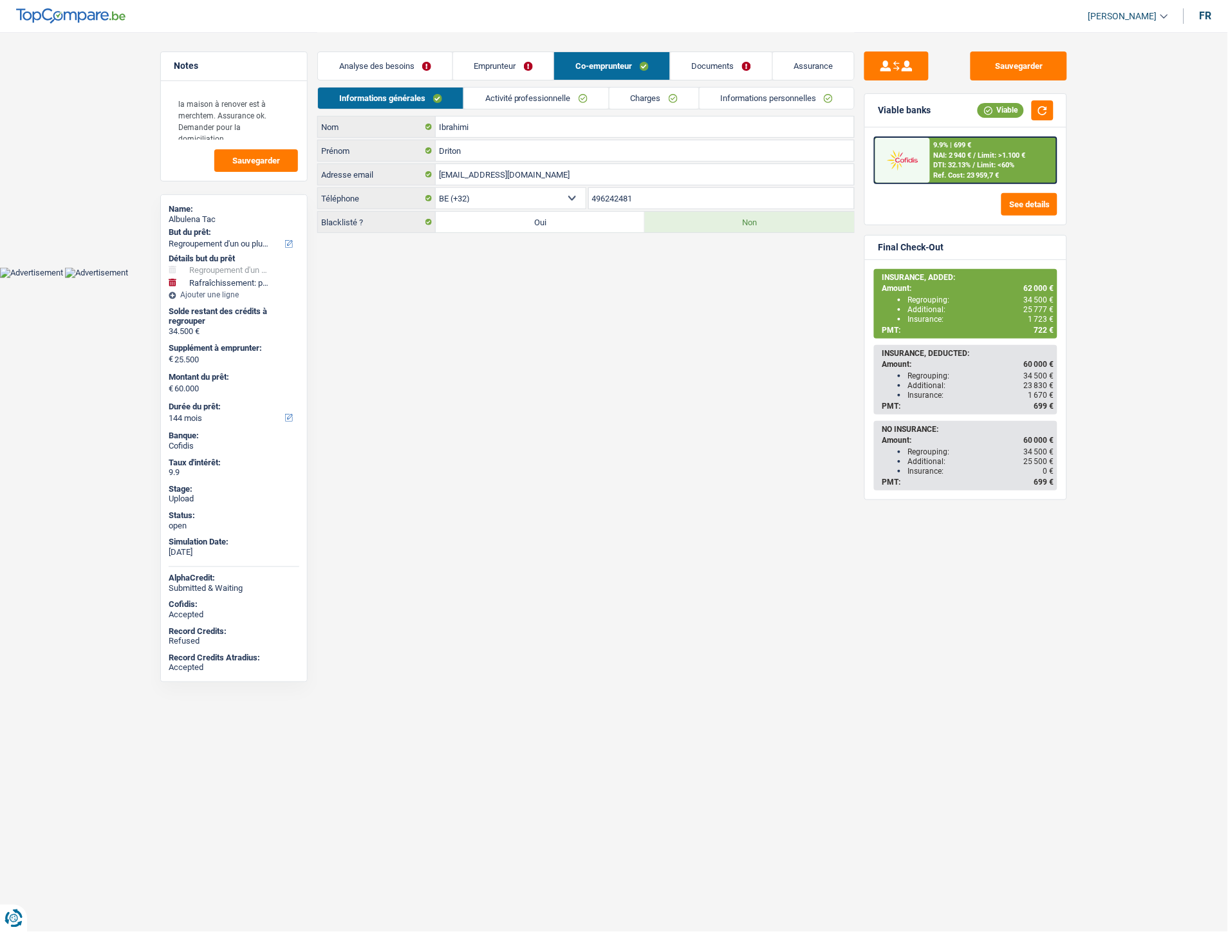
click at [510, 68] on link "Emprunteur" at bounding box center [503, 66] width 101 height 28
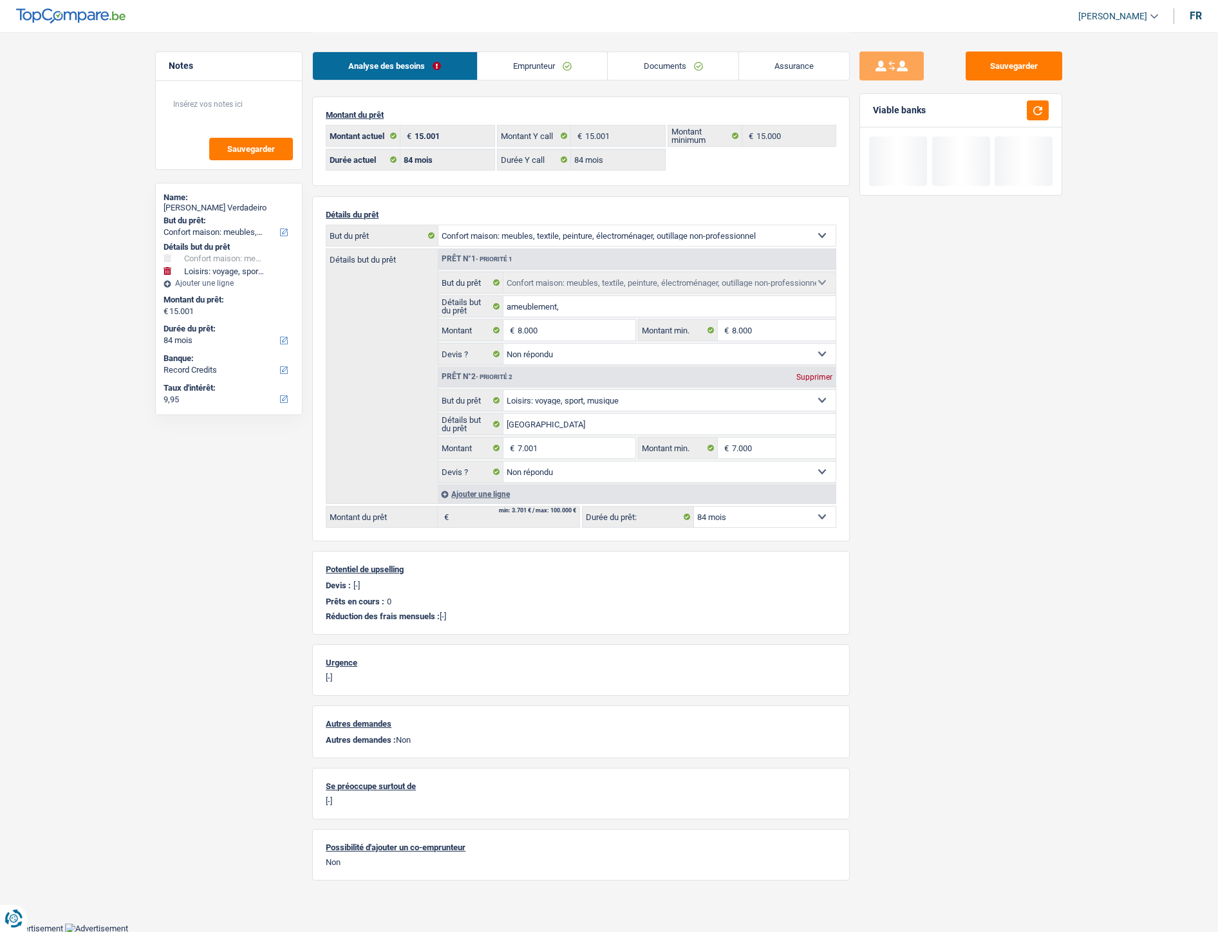
select select "household"
select select "hobbies"
select select "84"
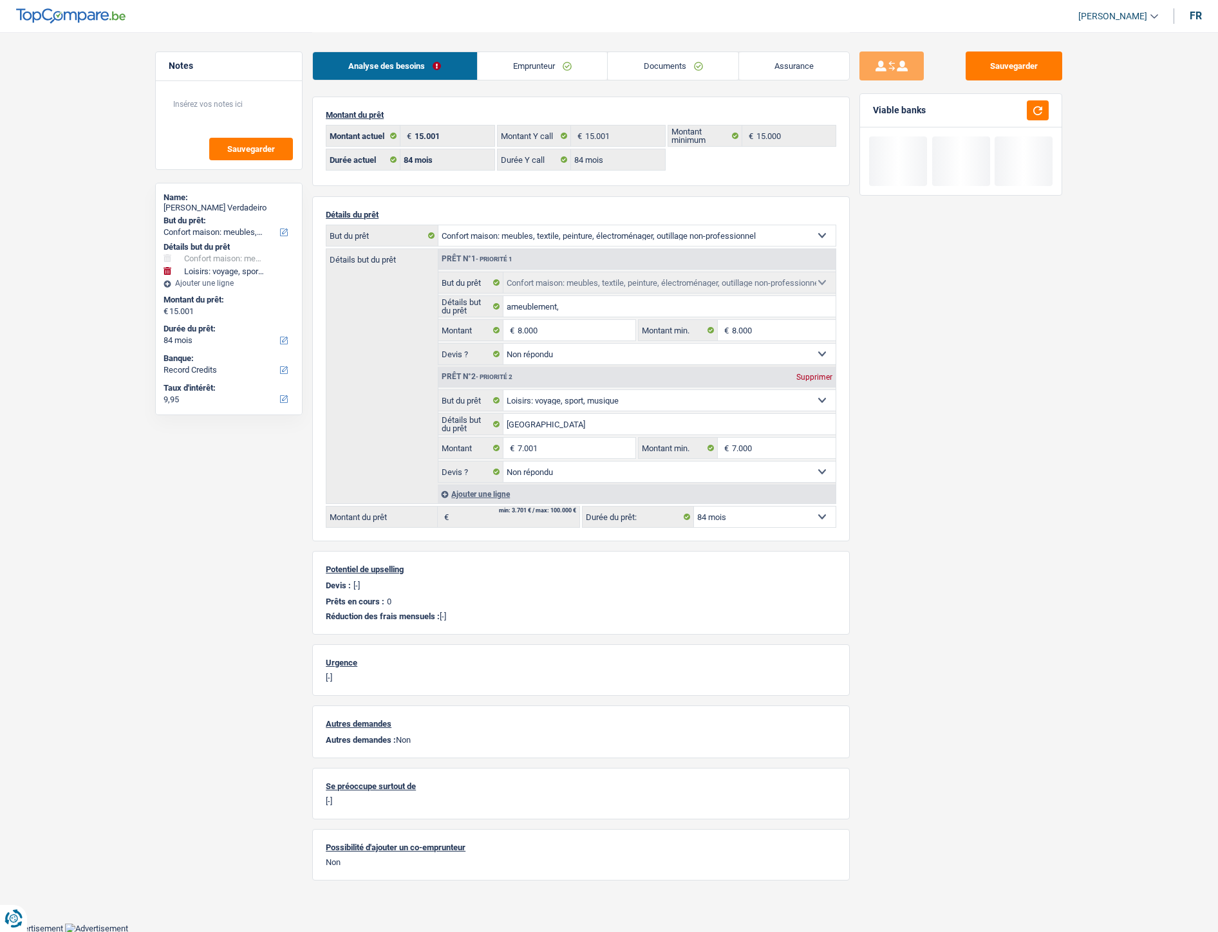
select select "84"
select select "household"
select select "not_answered"
select select "hobbies"
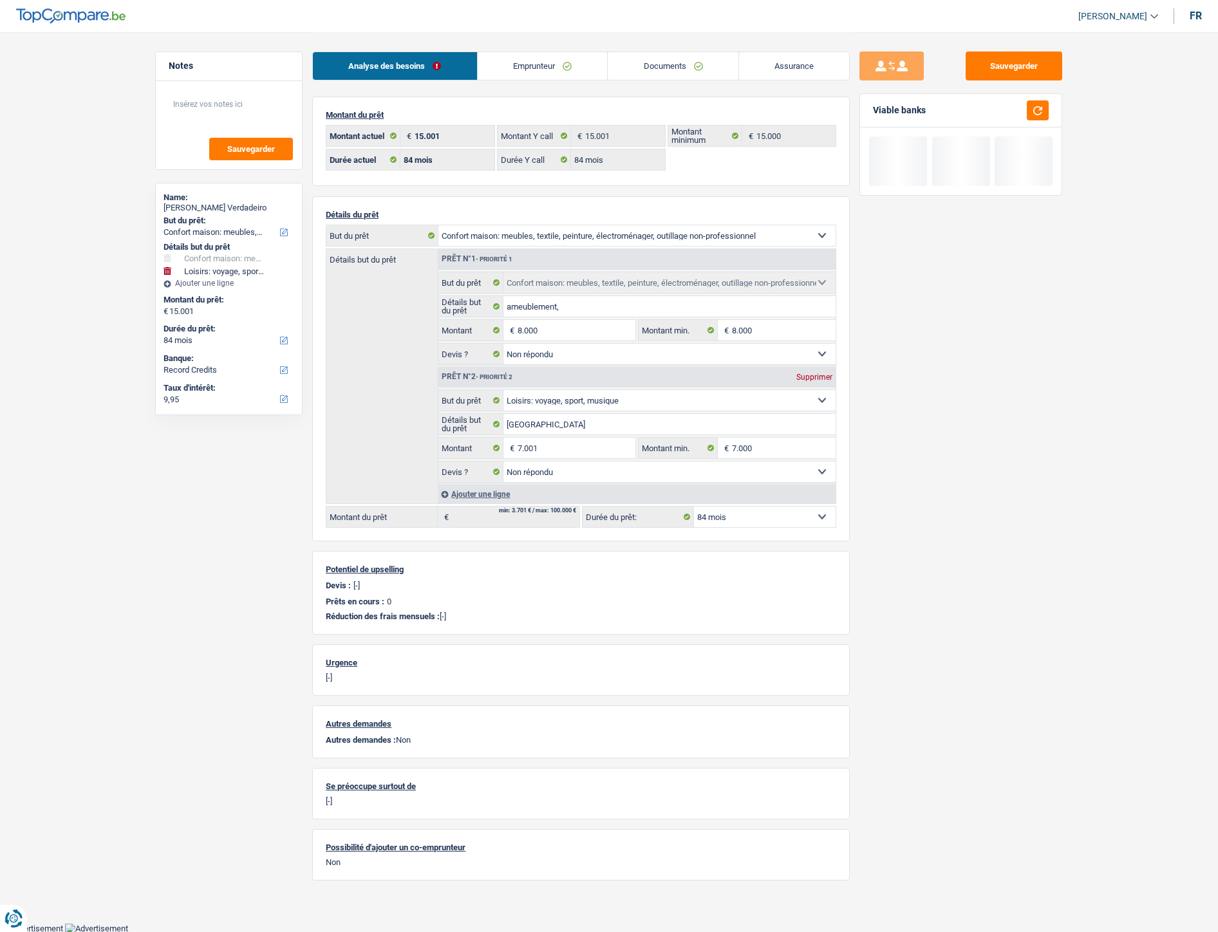
select select "not_answered"
select select "84"
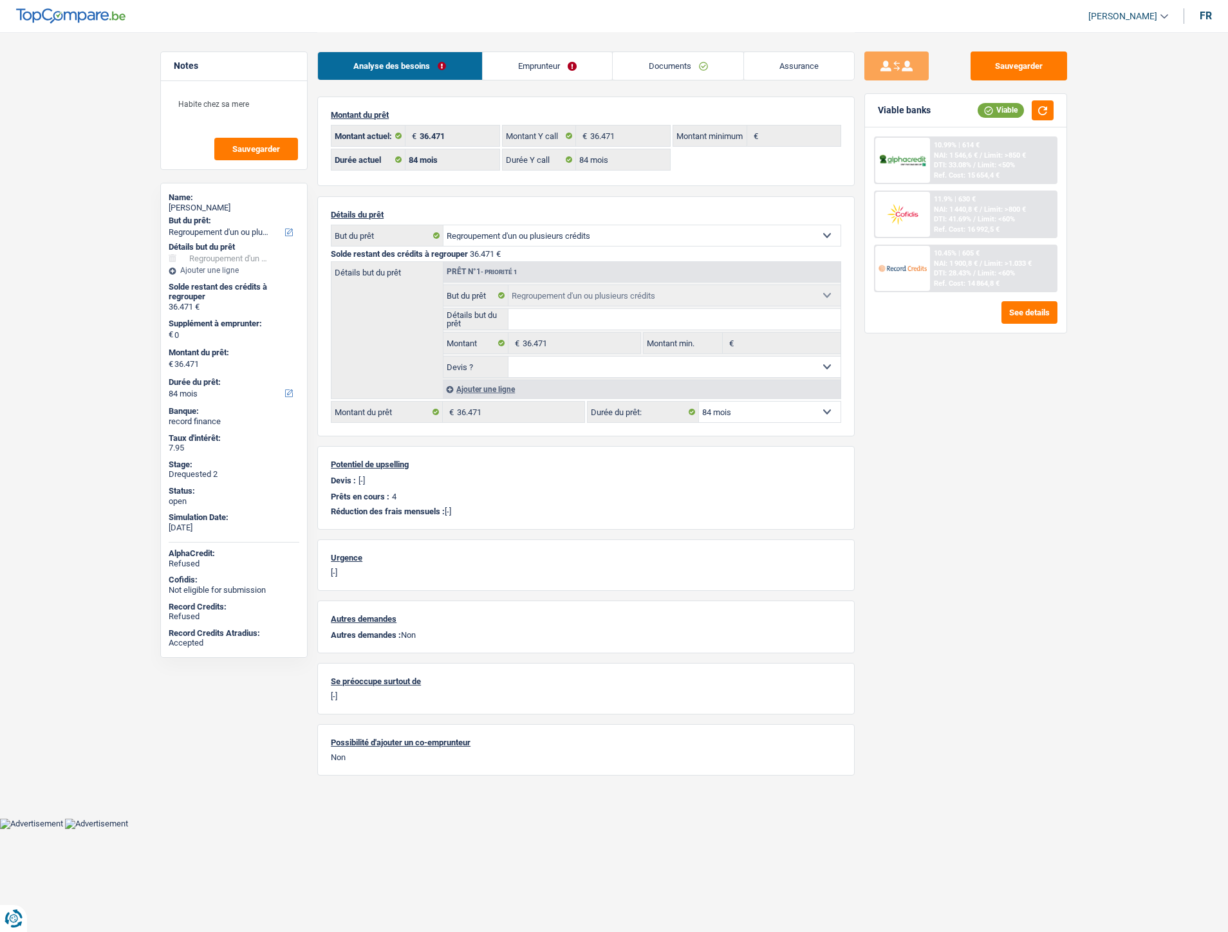
select select "refinancing"
select select "84"
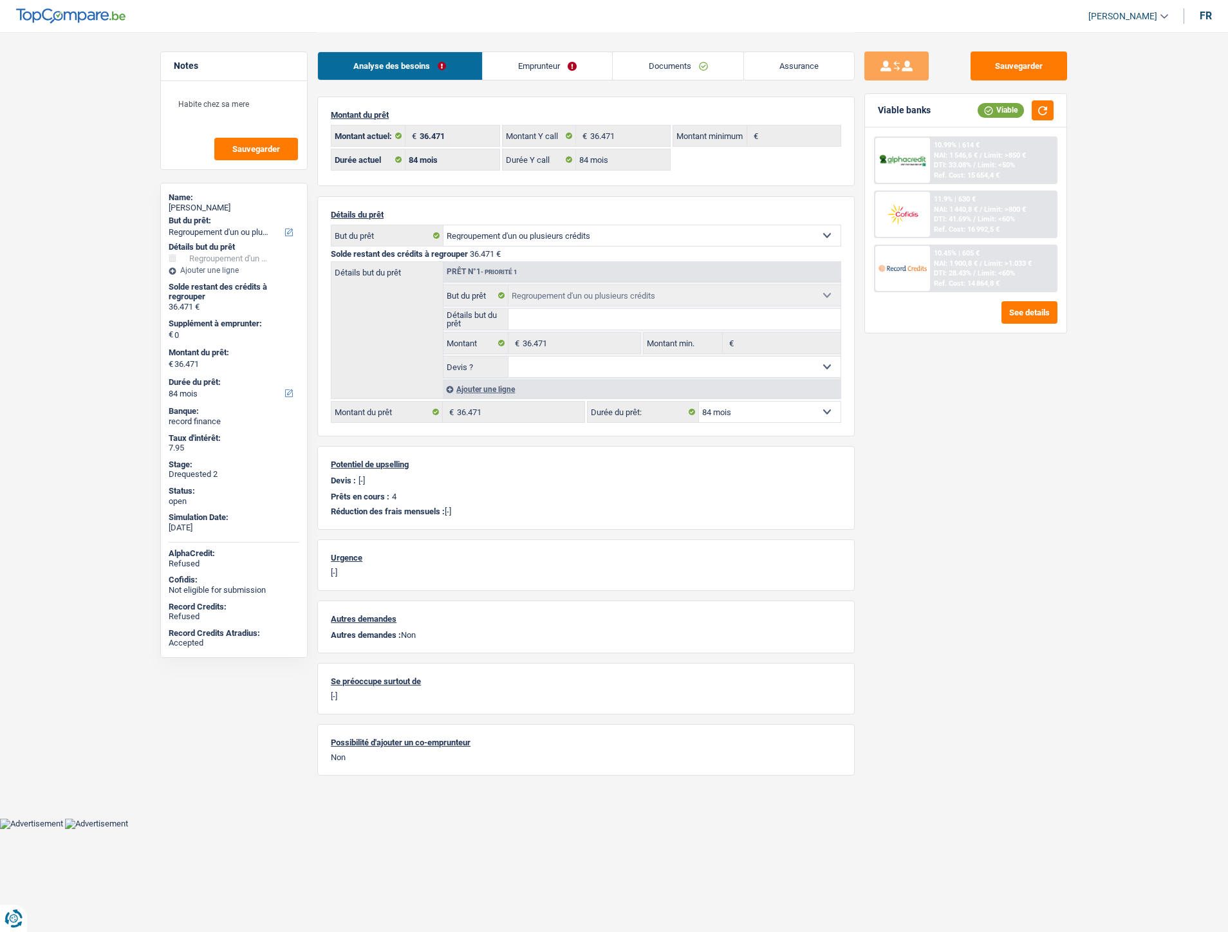
select select "refinancing"
select select "84"
click at [943, 269] on span "DTI: 28.43%" at bounding box center [952, 273] width 37 height 8
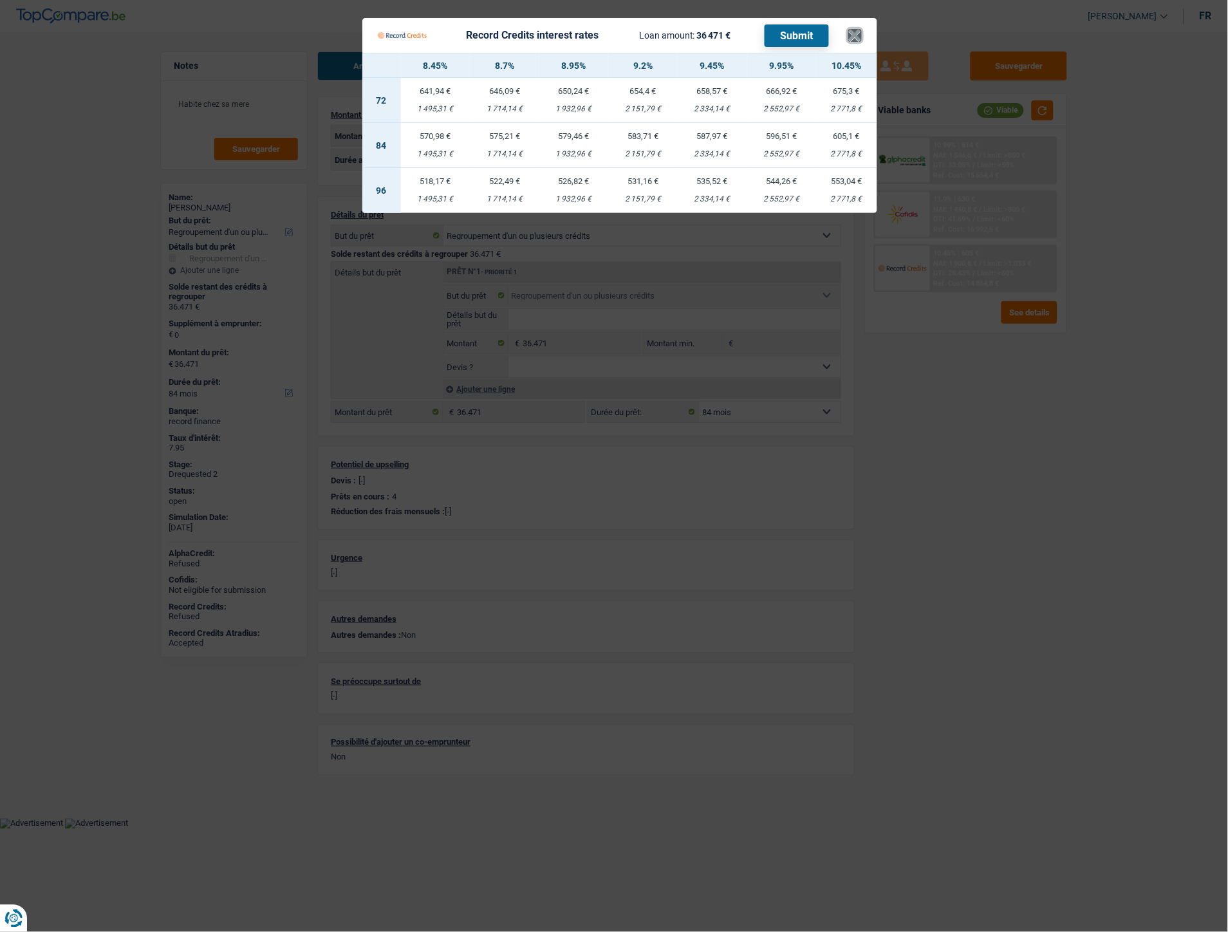
click at [856, 41] on button "×" at bounding box center [855, 35] width 14 height 13
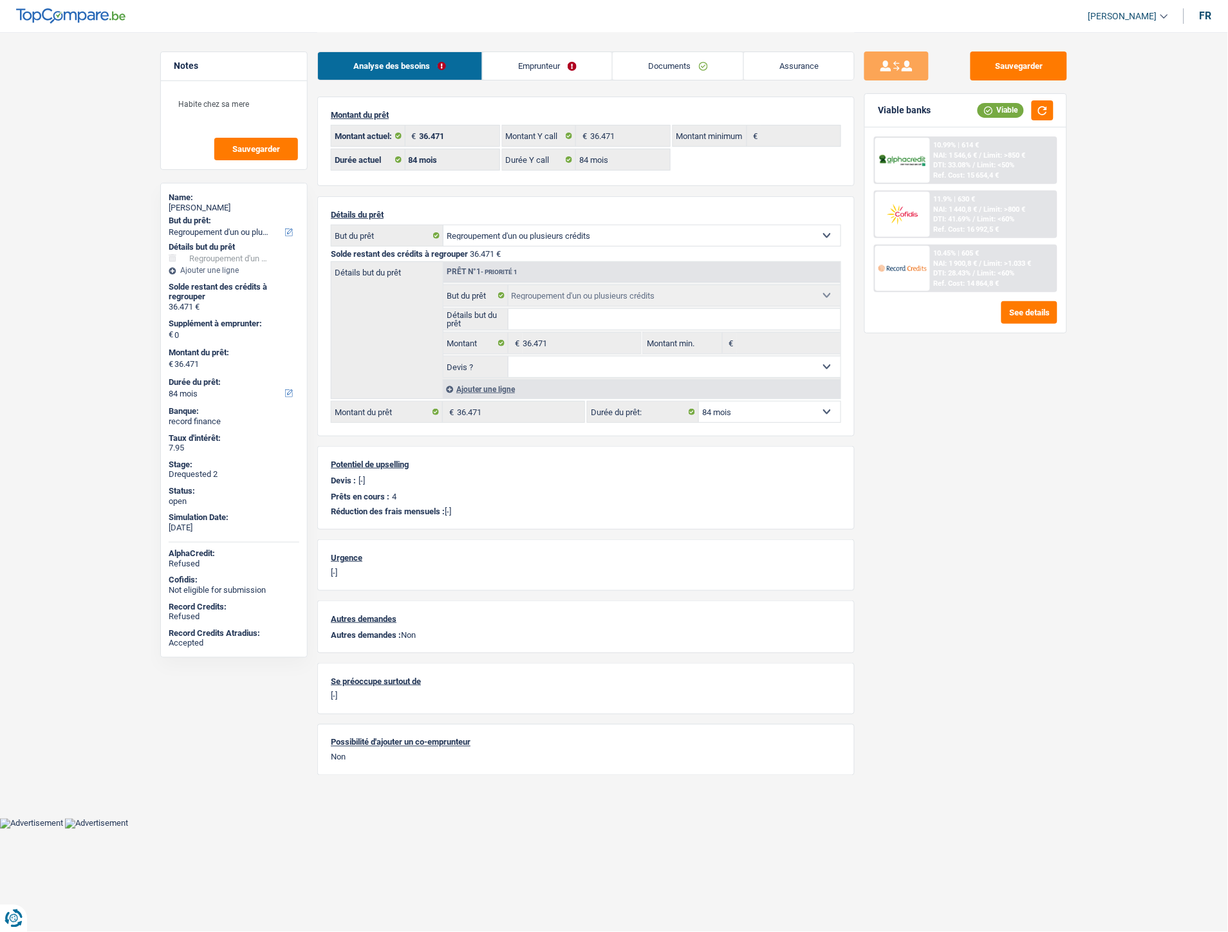
click at [999, 261] on span "Limit: >1.033 €" at bounding box center [1008, 263] width 48 height 8
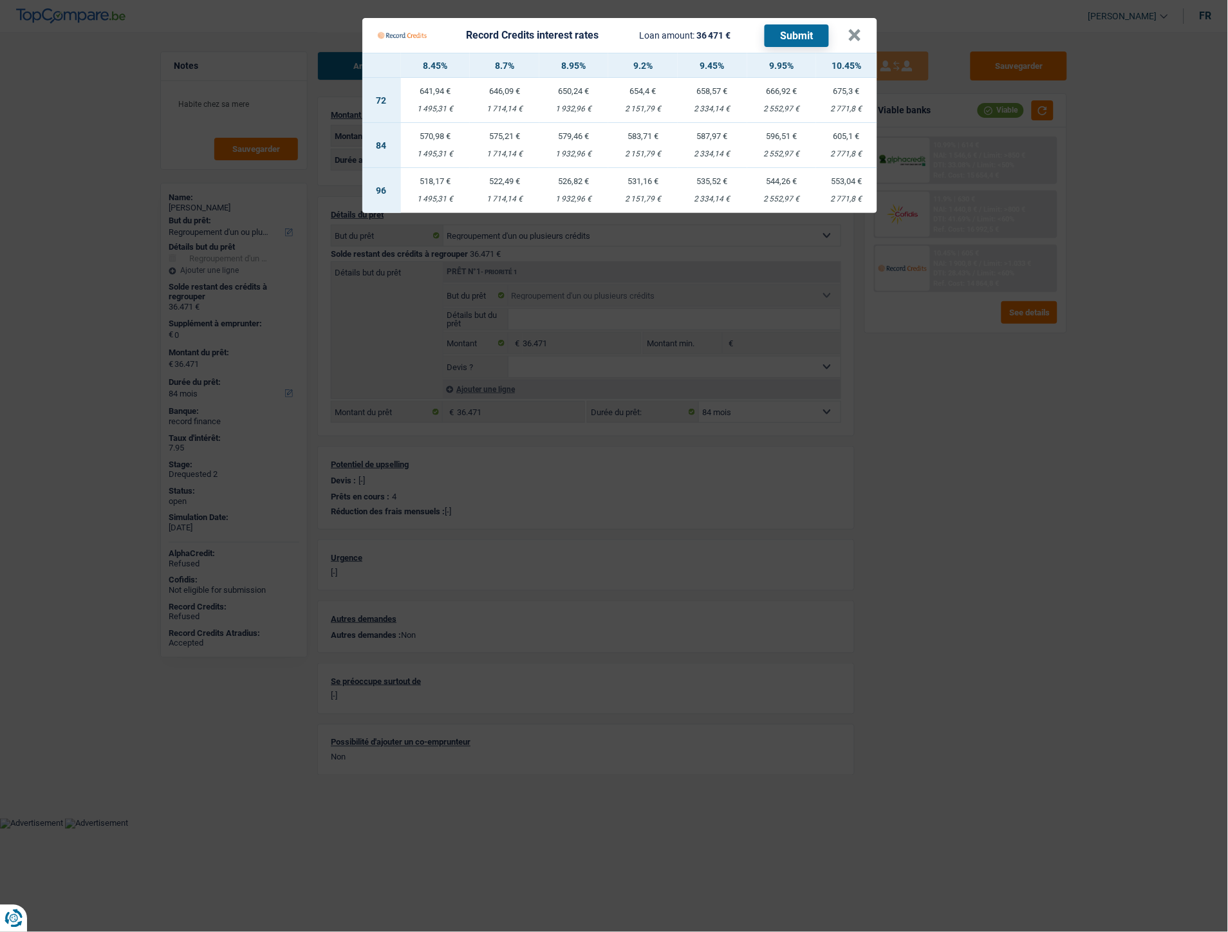
click at [861, 42] on Credits___BV_modal_header_ "Record Credits interest rates Loan amount: 36 471 € Submit ×" at bounding box center [619, 35] width 515 height 35
click at [859, 37] on button "×" at bounding box center [855, 35] width 14 height 13
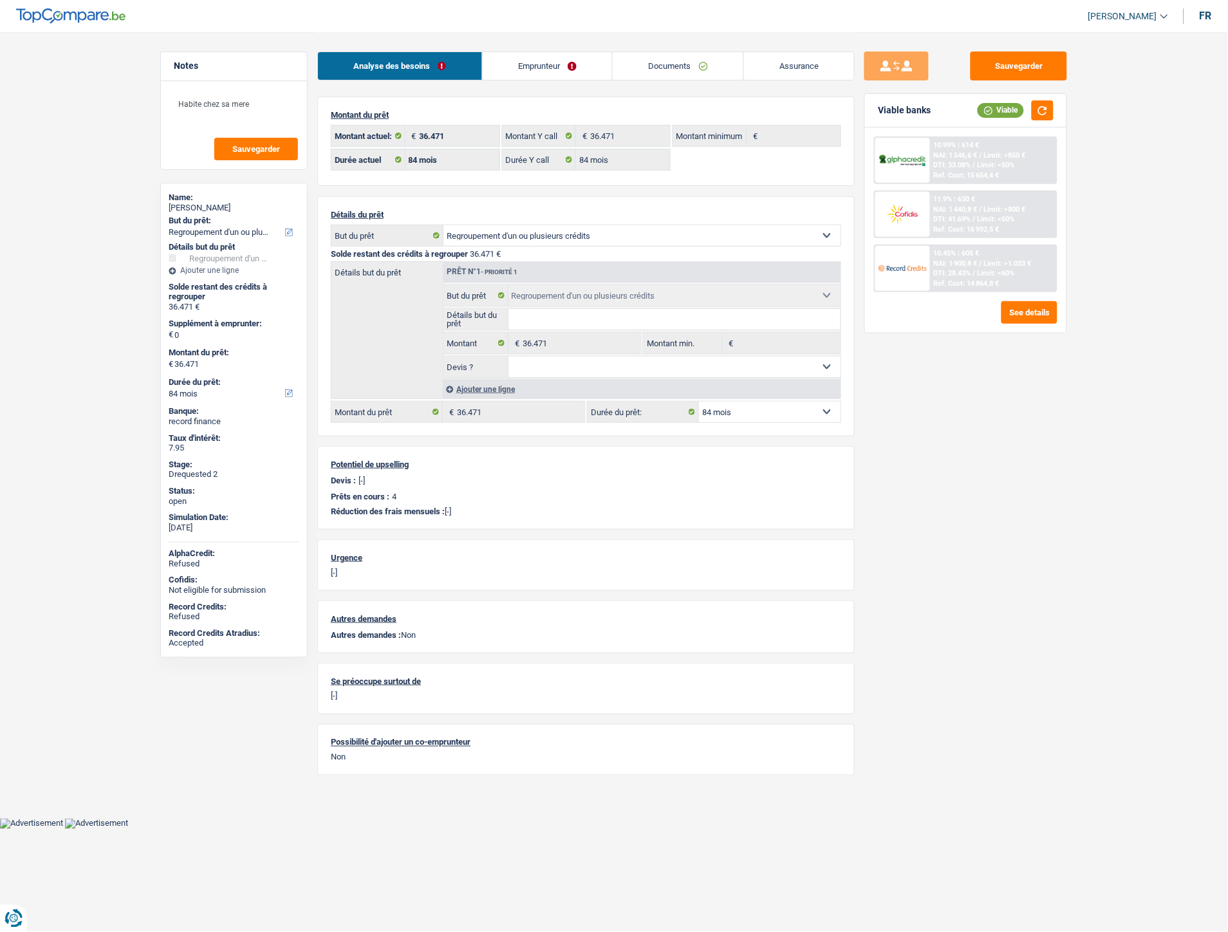
click at [539, 68] on link "Emprunteur" at bounding box center [548, 66] width 130 height 28
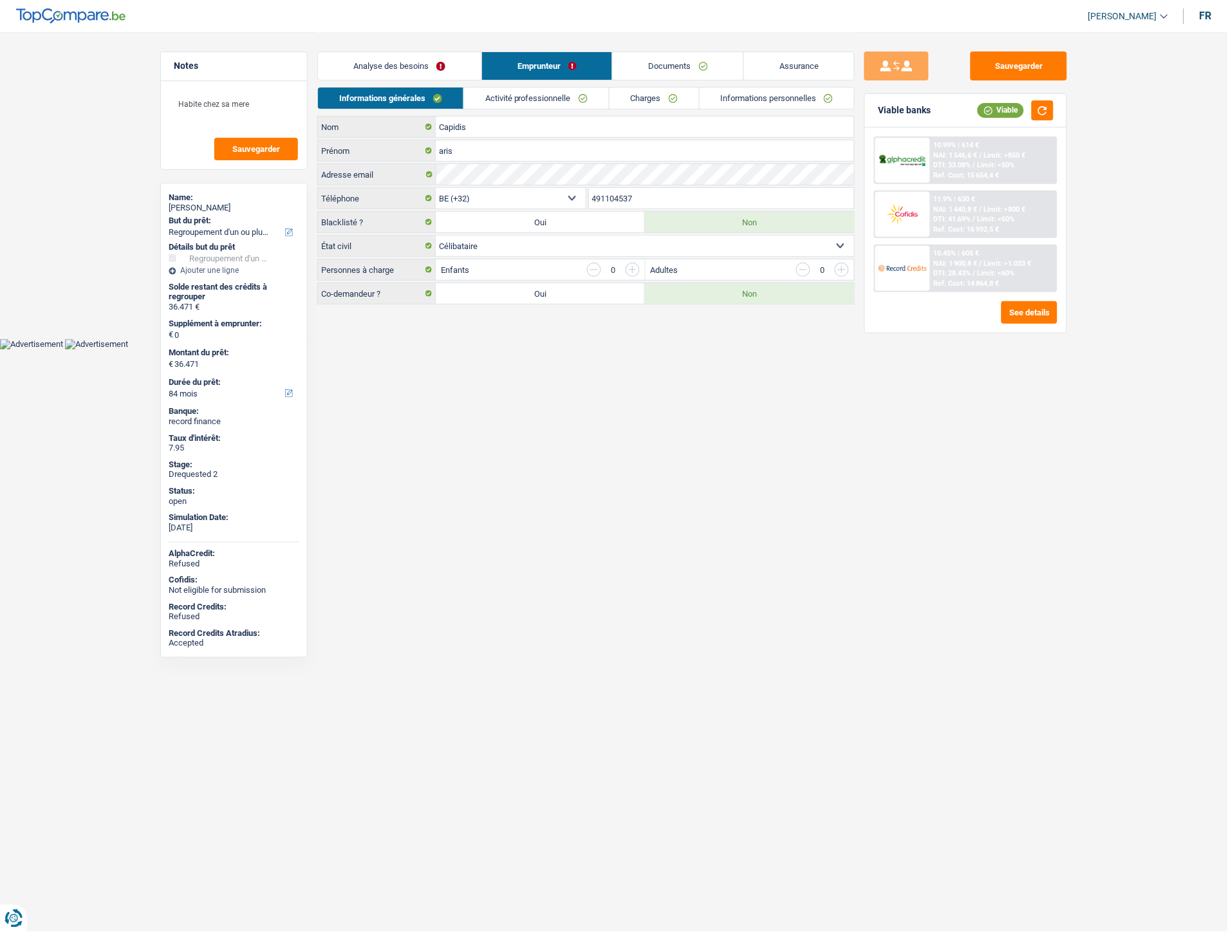
click at [672, 60] on link "Documents" at bounding box center [678, 66] width 131 height 28
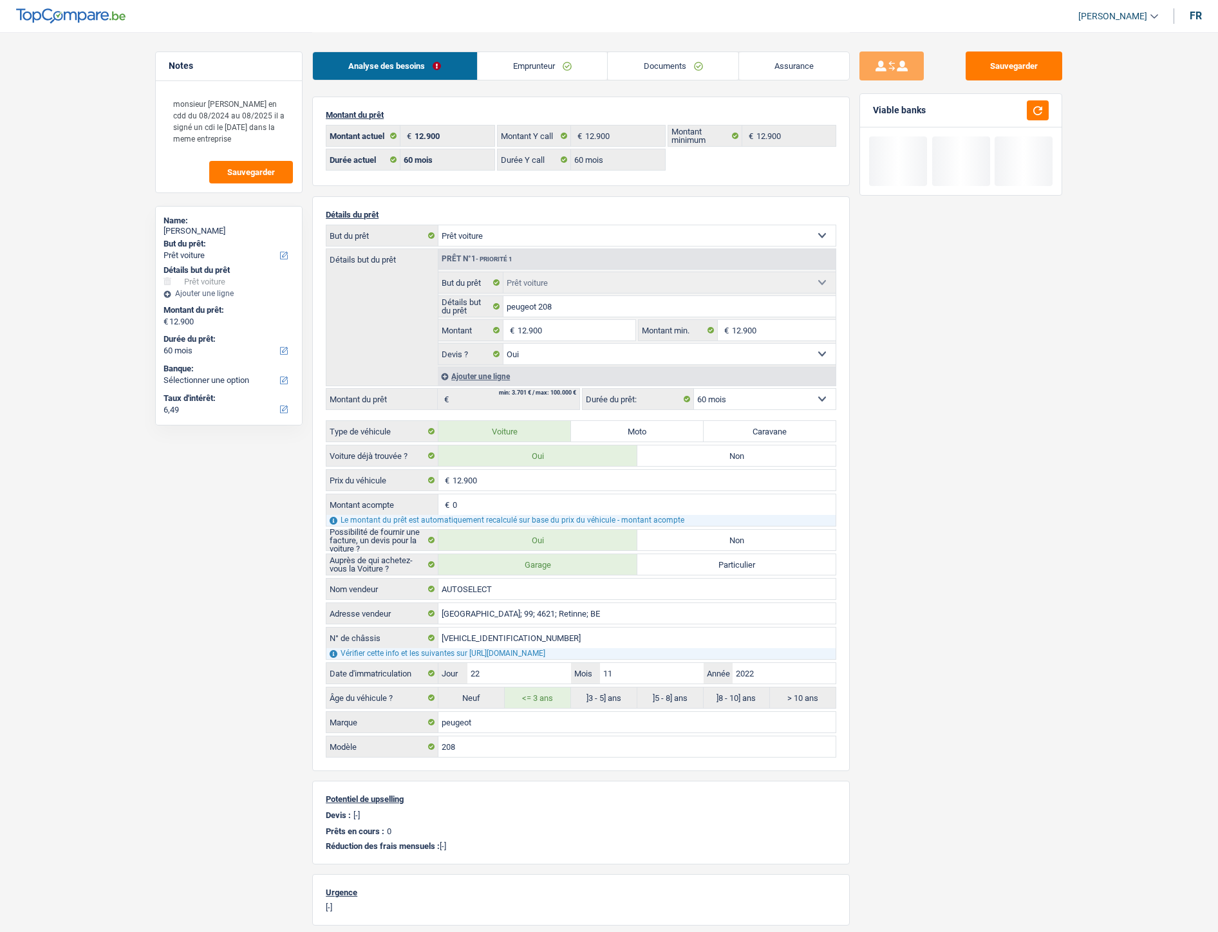
select select "car"
select select "60"
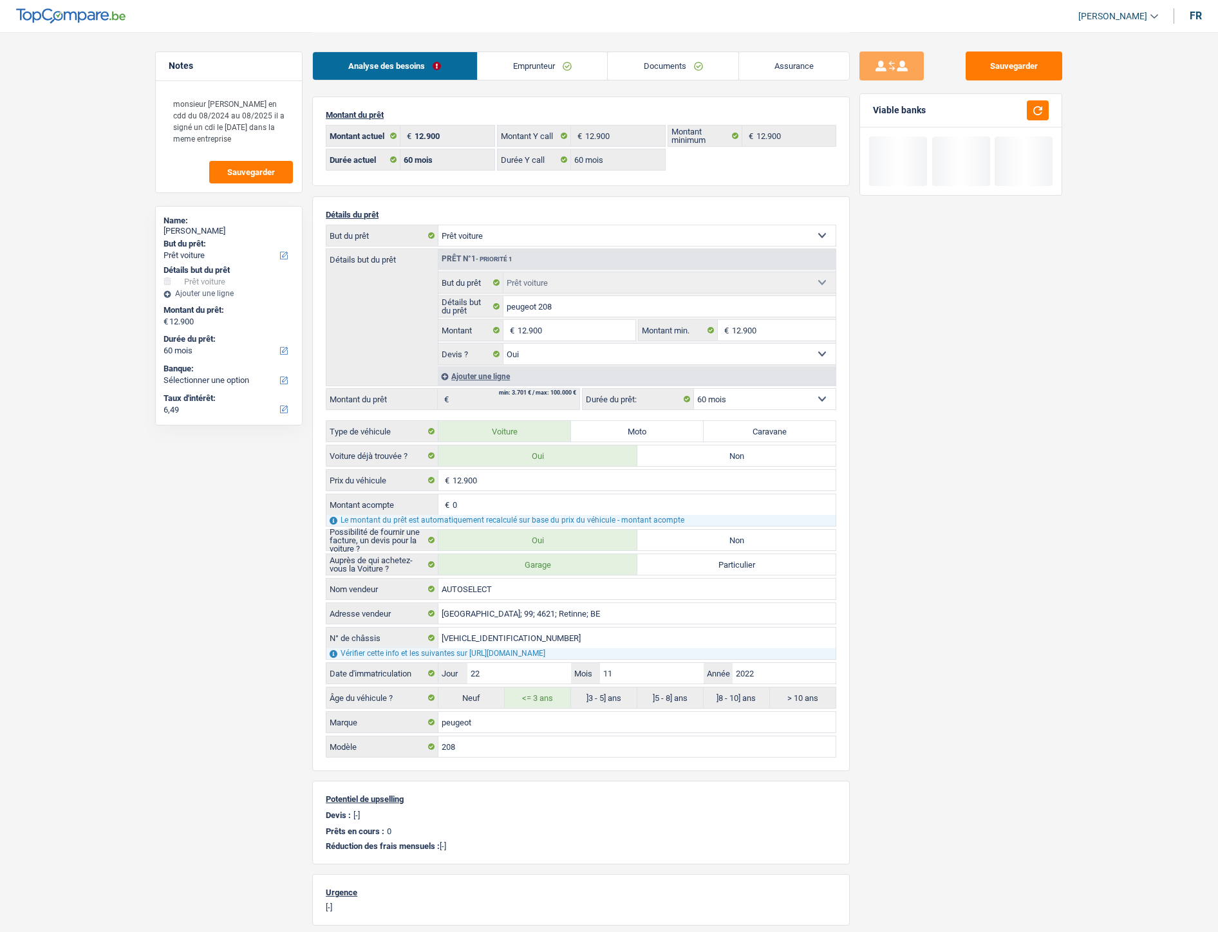
select select "car"
select select "yes"
select select "60"
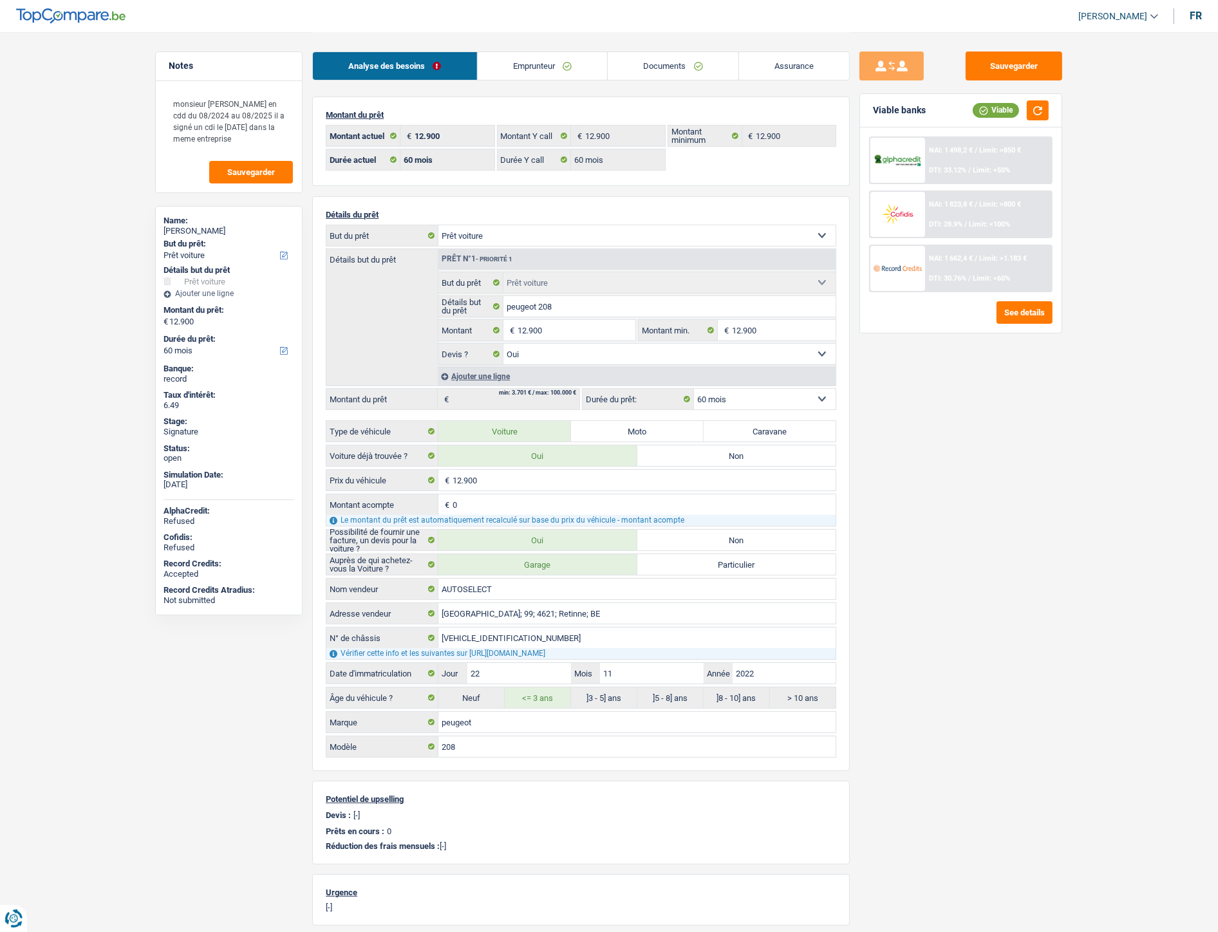
click at [674, 72] on link "Documents" at bounding box center [672, 66] width 131 height 28
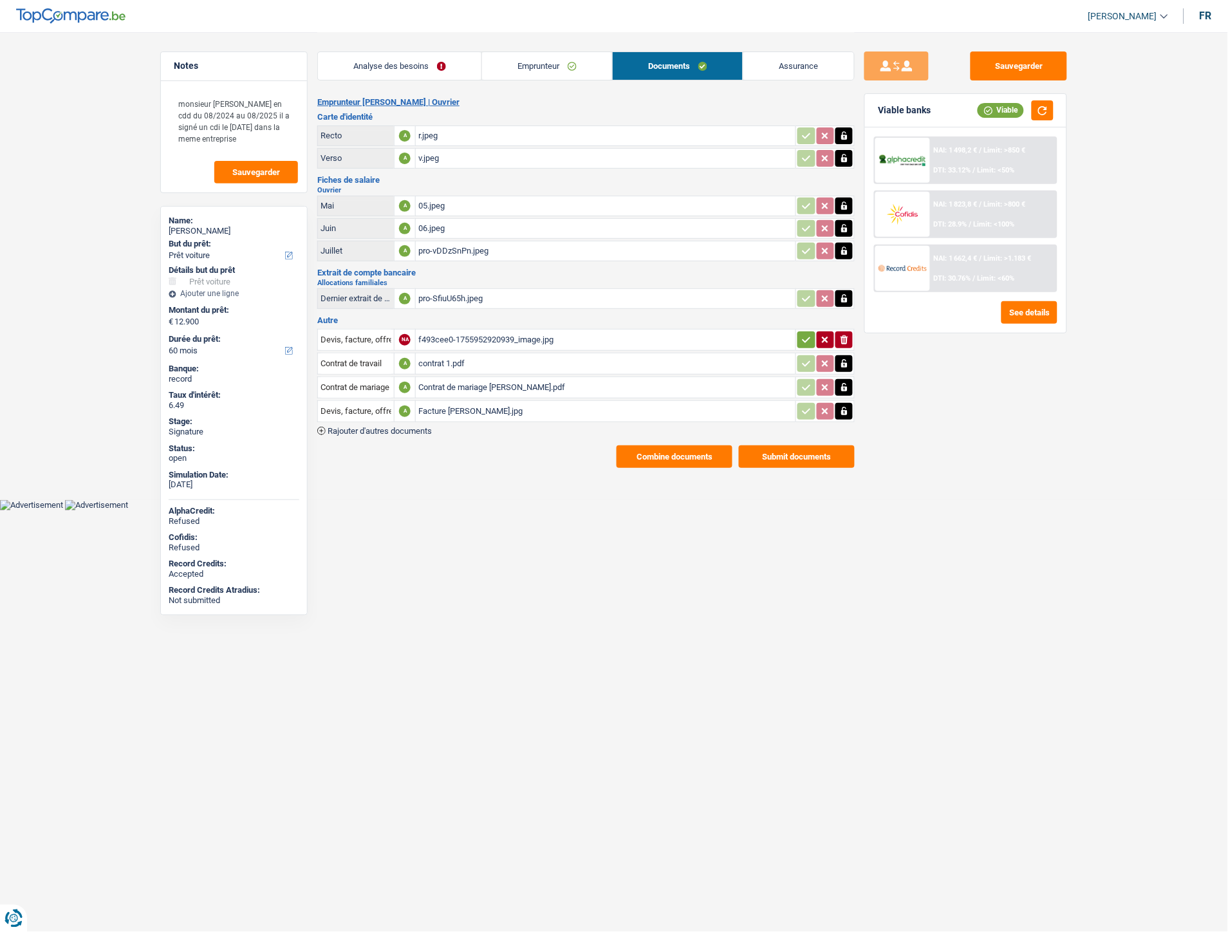
click at [488, 402] on div "Facture Seggio Daniel.jpg" at bounding box center [605, 411] width 375 height 19
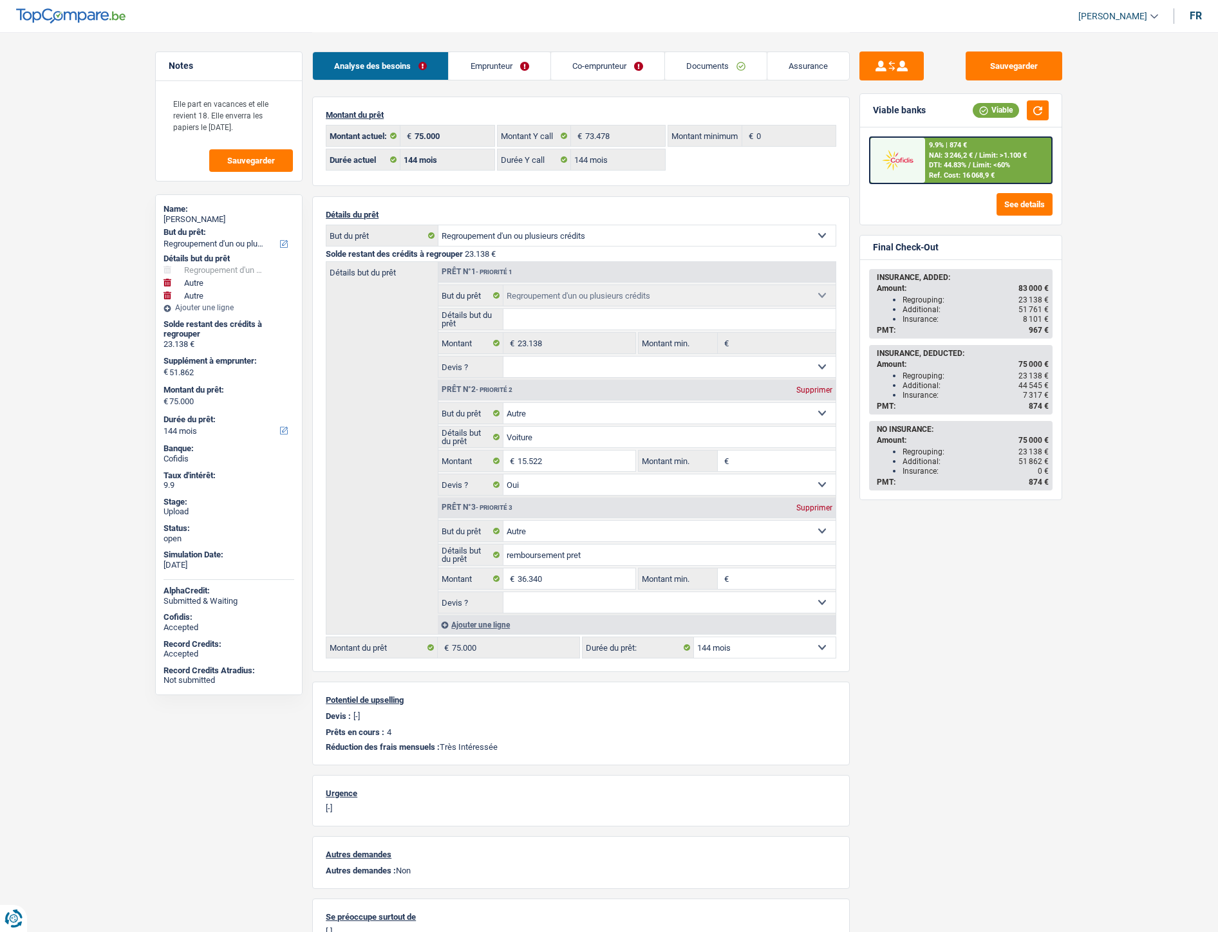
select select "refinancing"
select select "other"
select select "144"
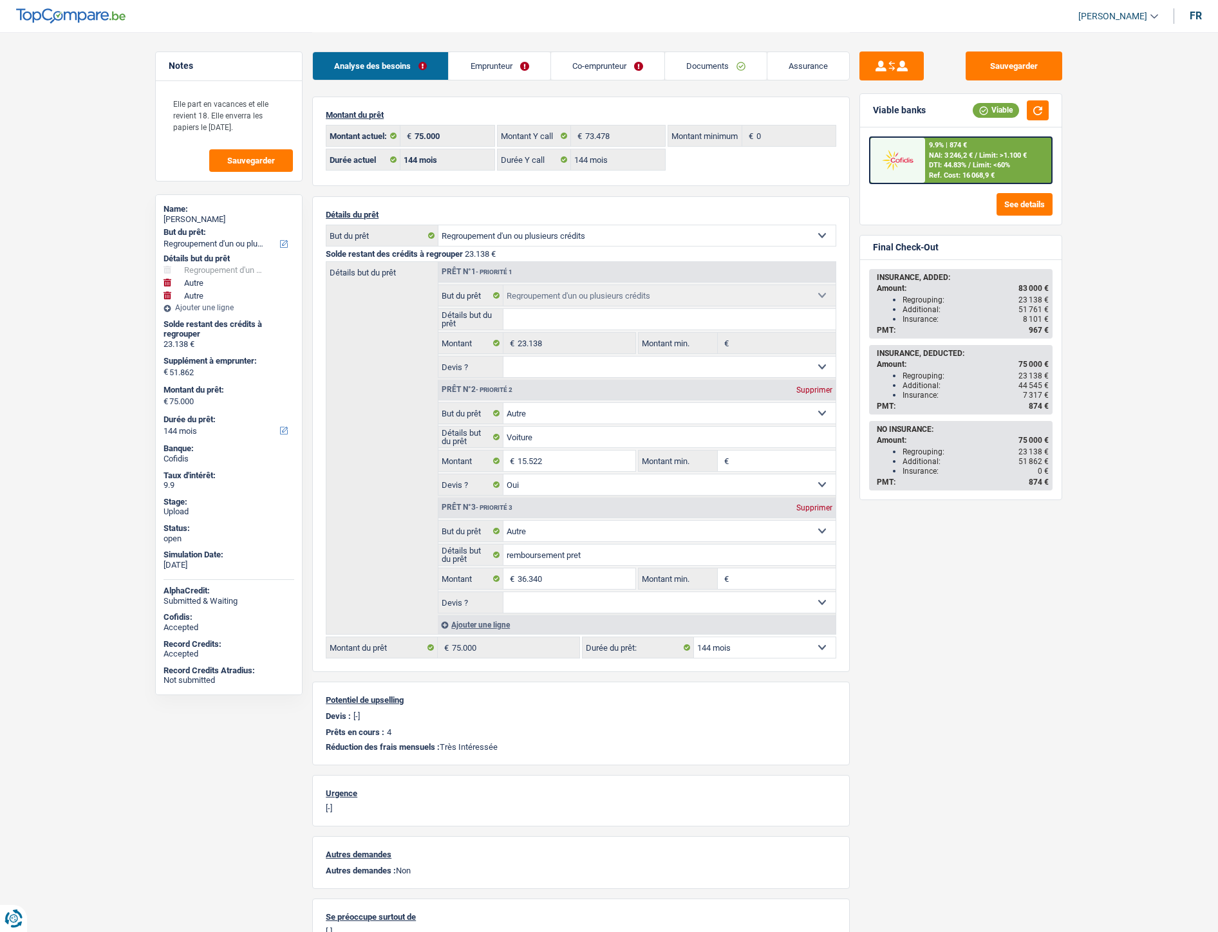
select select "144"
select select "refinancing"
select select "other"
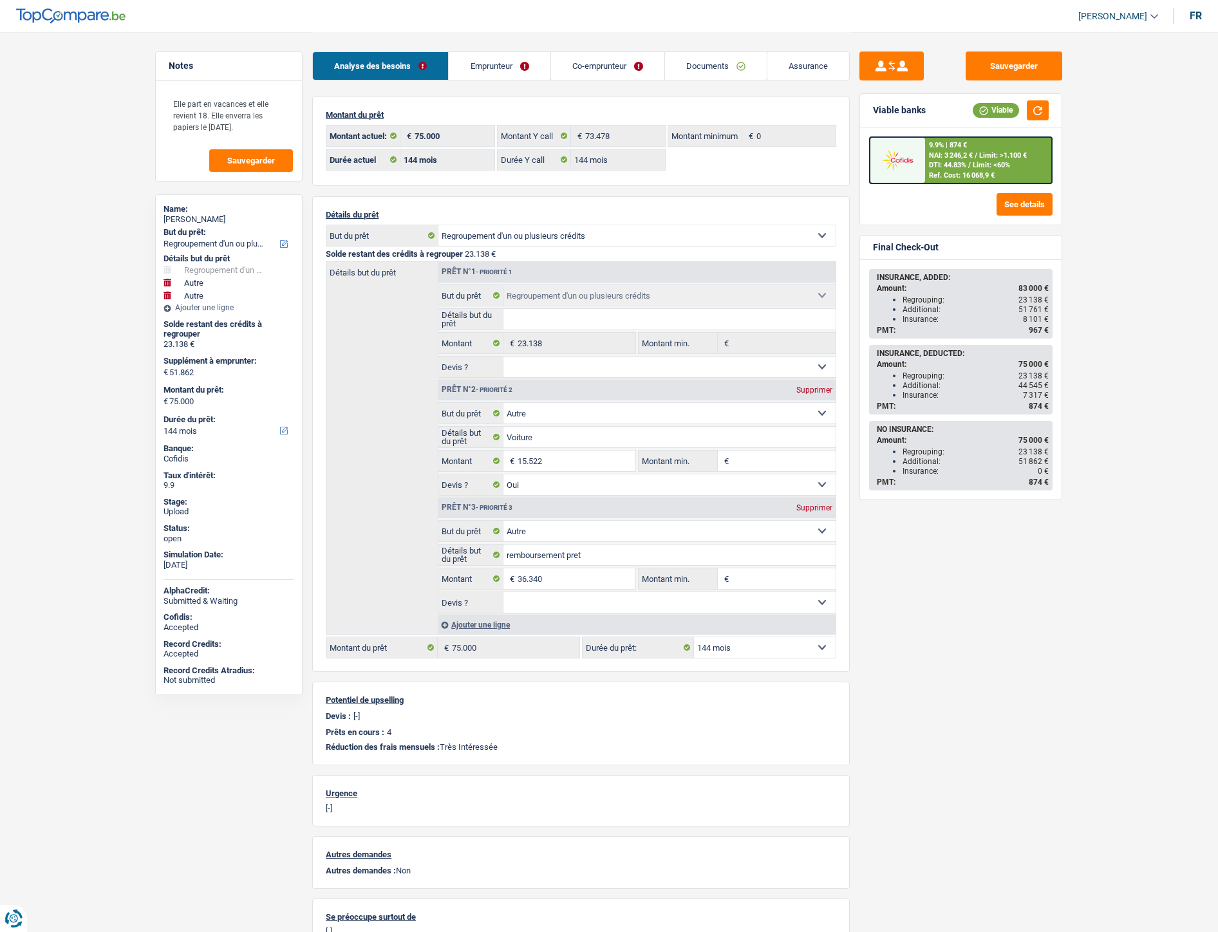
select select "yes"
select select "other"
select select "144"
click at [717, 60] on link "Documents" at bounding box center [716, 66] width 102 height 28
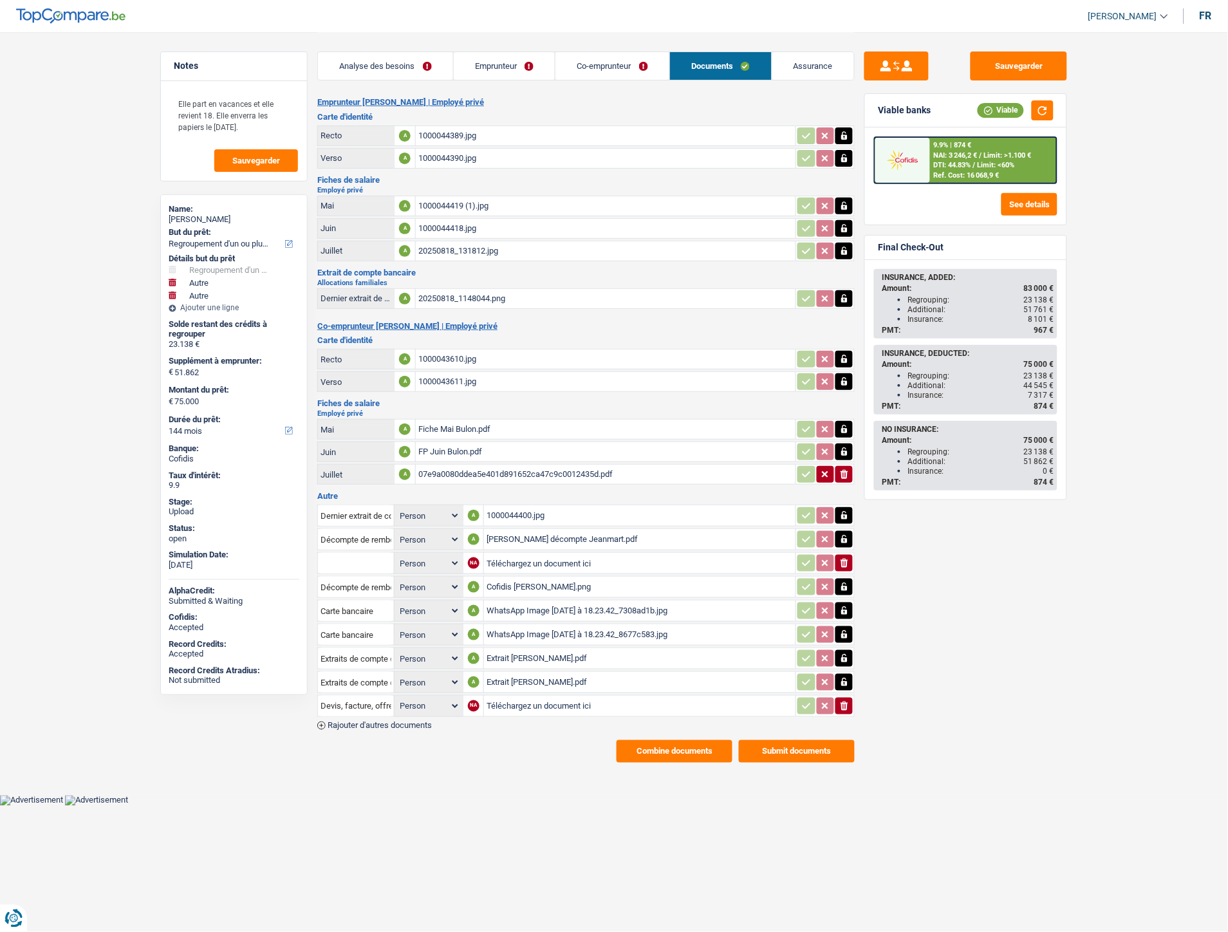
click at [543, 699] on input "Téléchargez un document ici" at bounding box center [640, 705] width 306 height 19
type input "C:\fakepath\Décompte Record Jeanmart.pdf"
click at [994, 66] on button "Sauvegarder" at bounding box center [1018, 65] width 97 height 29
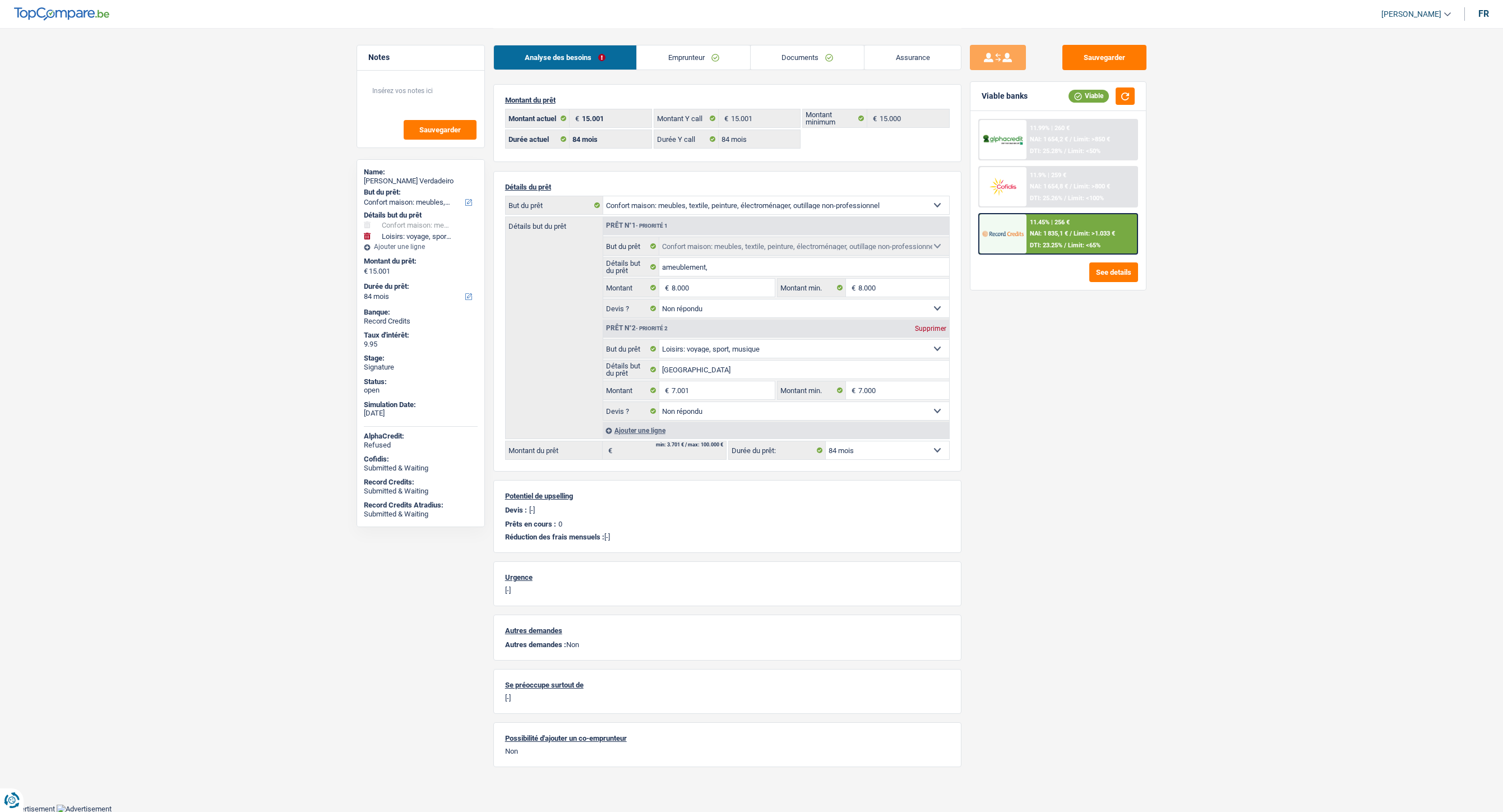
select select "household"
select select "hobbies"
select select "84"
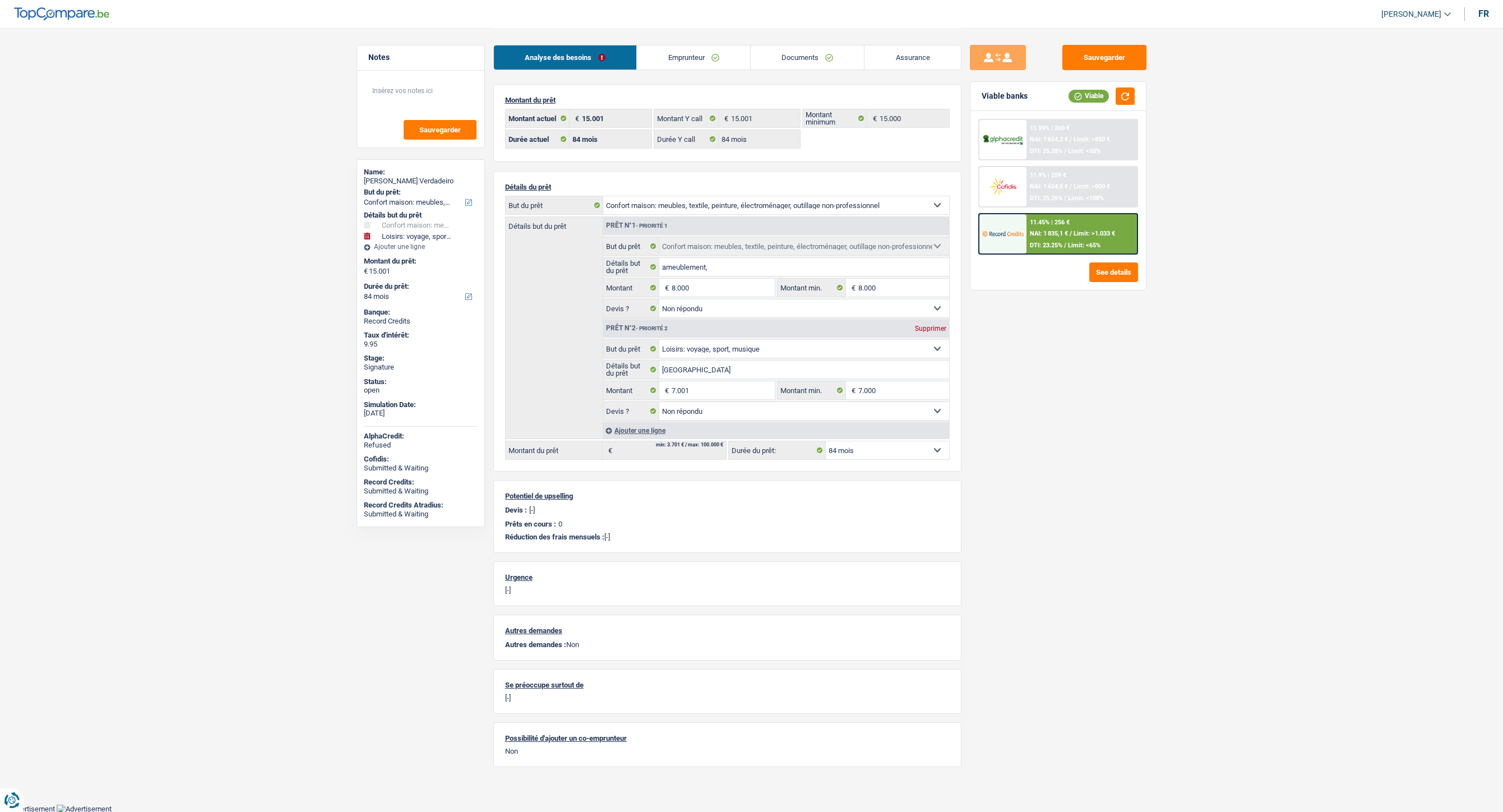
select select "84"
select select "household"
select select "not_answered"
select select "hobbies"
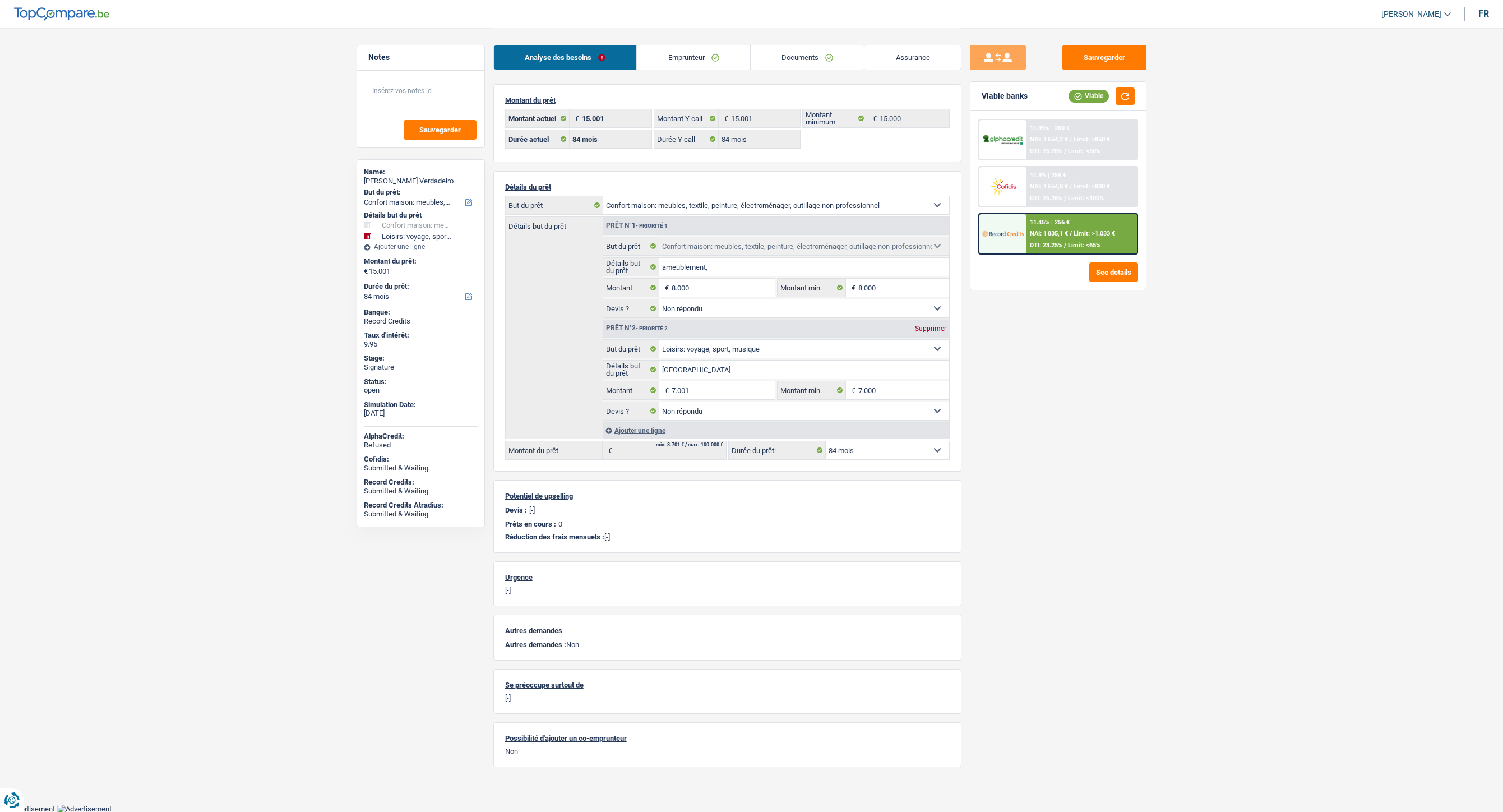
select select "not_answered"
select select "84"
select select "32"
select select "single"
click at [712, 56] on link "Emprunteur" at bounding box center [694, 58] width 113 height 24
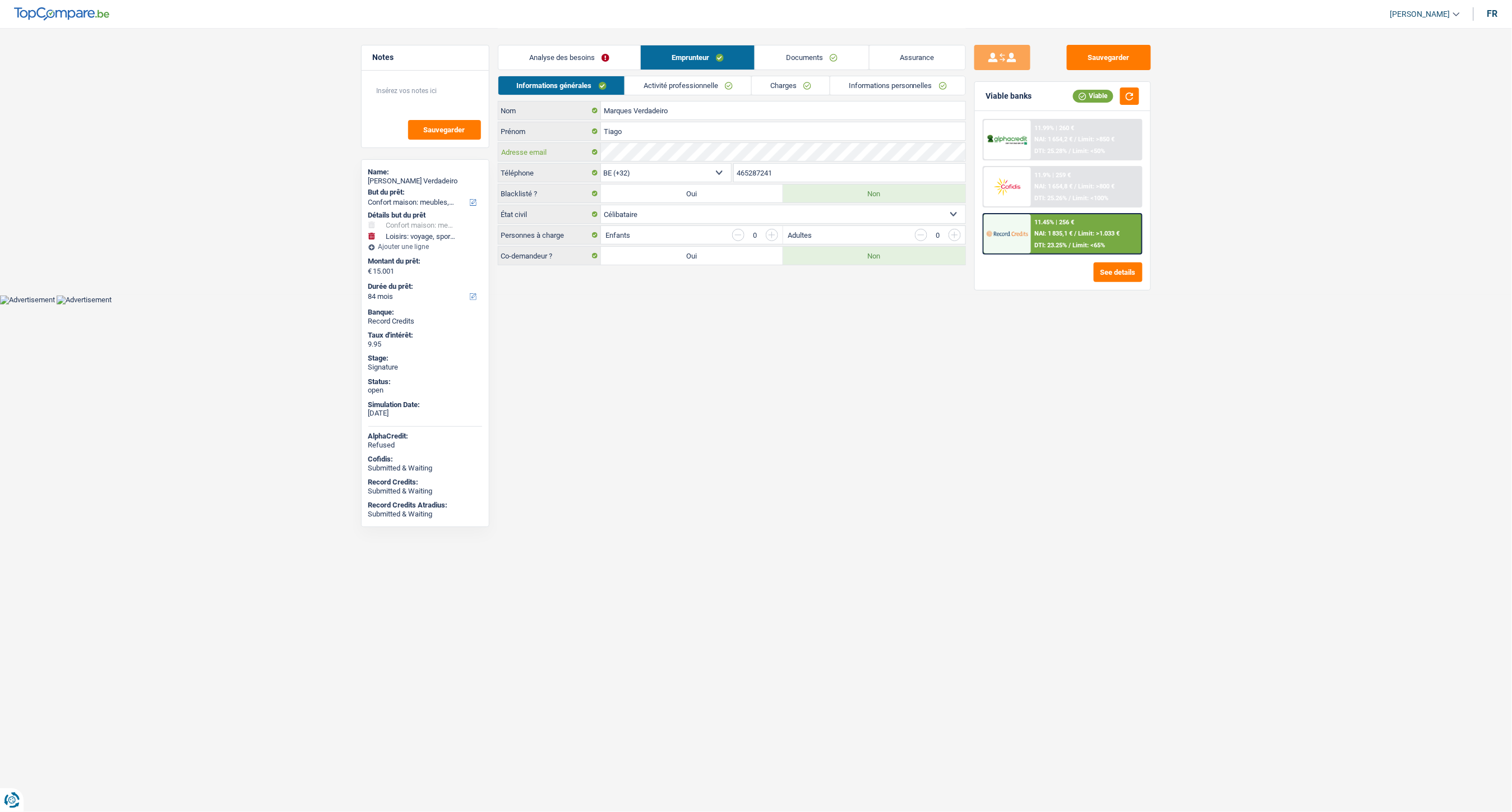
click at [558, 147] on div "Adresse email" at bounding box center [732, 152] width 467 height 18
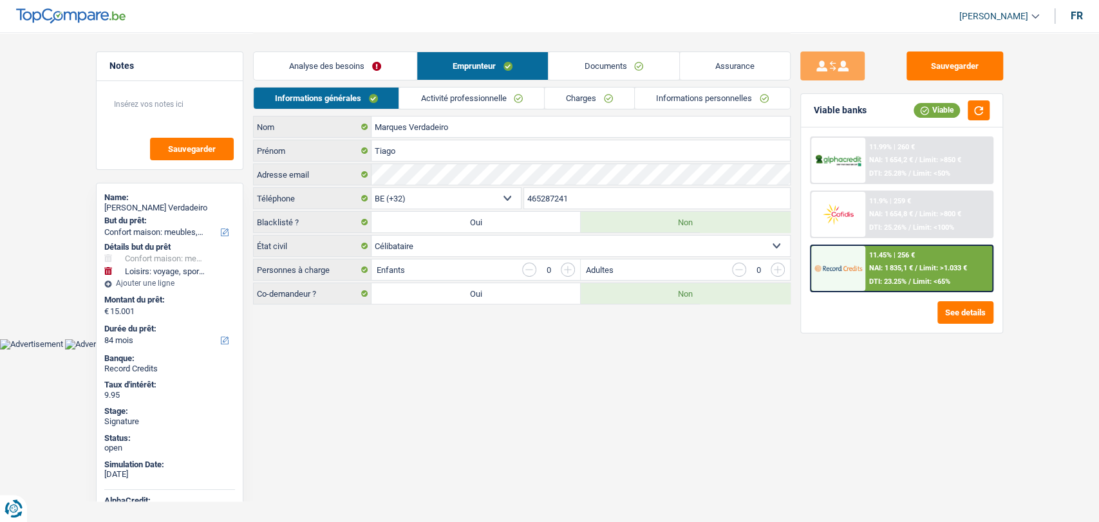
click at [607, 67] on link "Documents" at bounding box center [613, 66] width 130 height 28
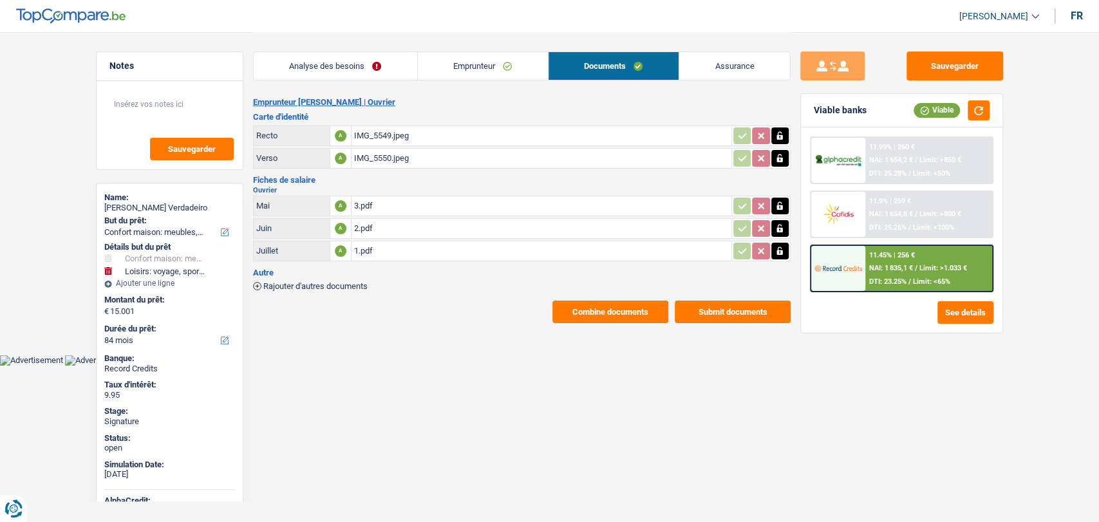
click at [354, 196] on div "3.pdf" at bounding box center [541, 205] width 375 height 19
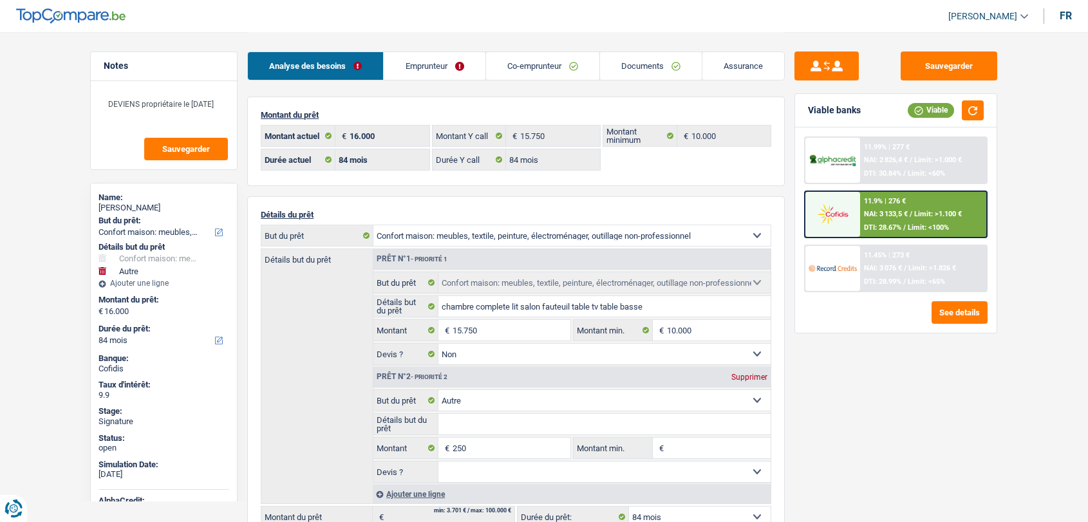
select select "household"
select select "other"
select select "84"
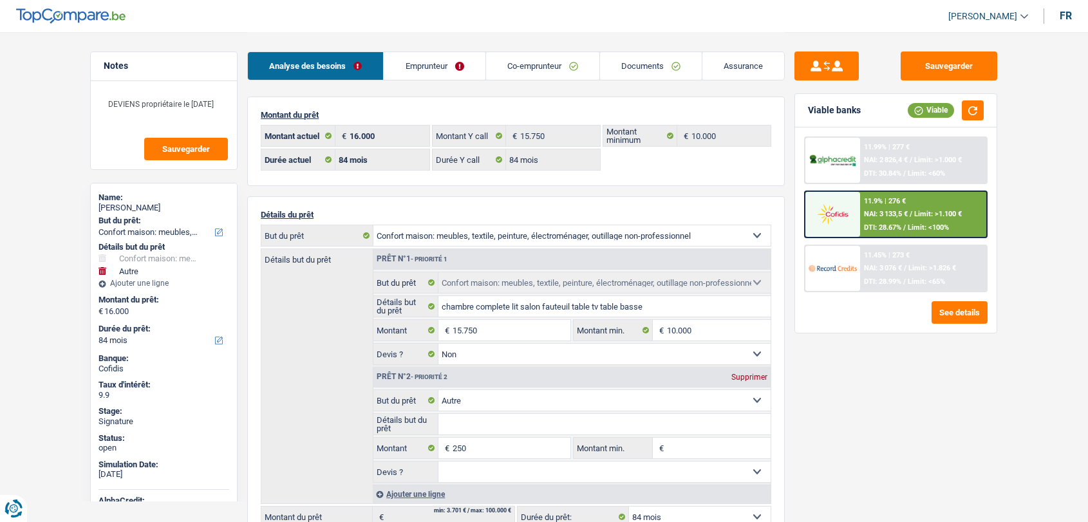
select select "84"
select select "household"
select select "false"
select select "other"
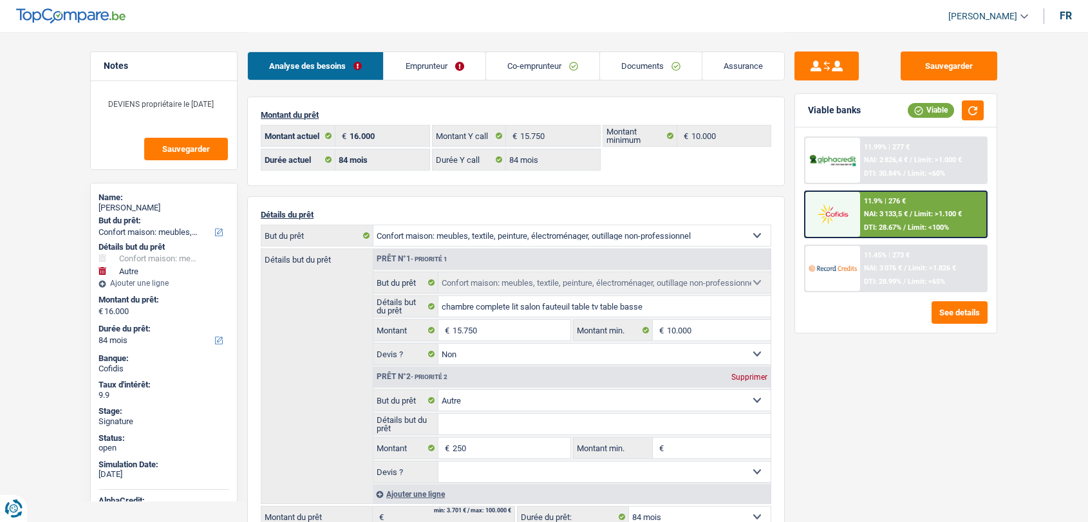
select select "84"
